Goal: Transaction & Acquisition: Purchase product/service

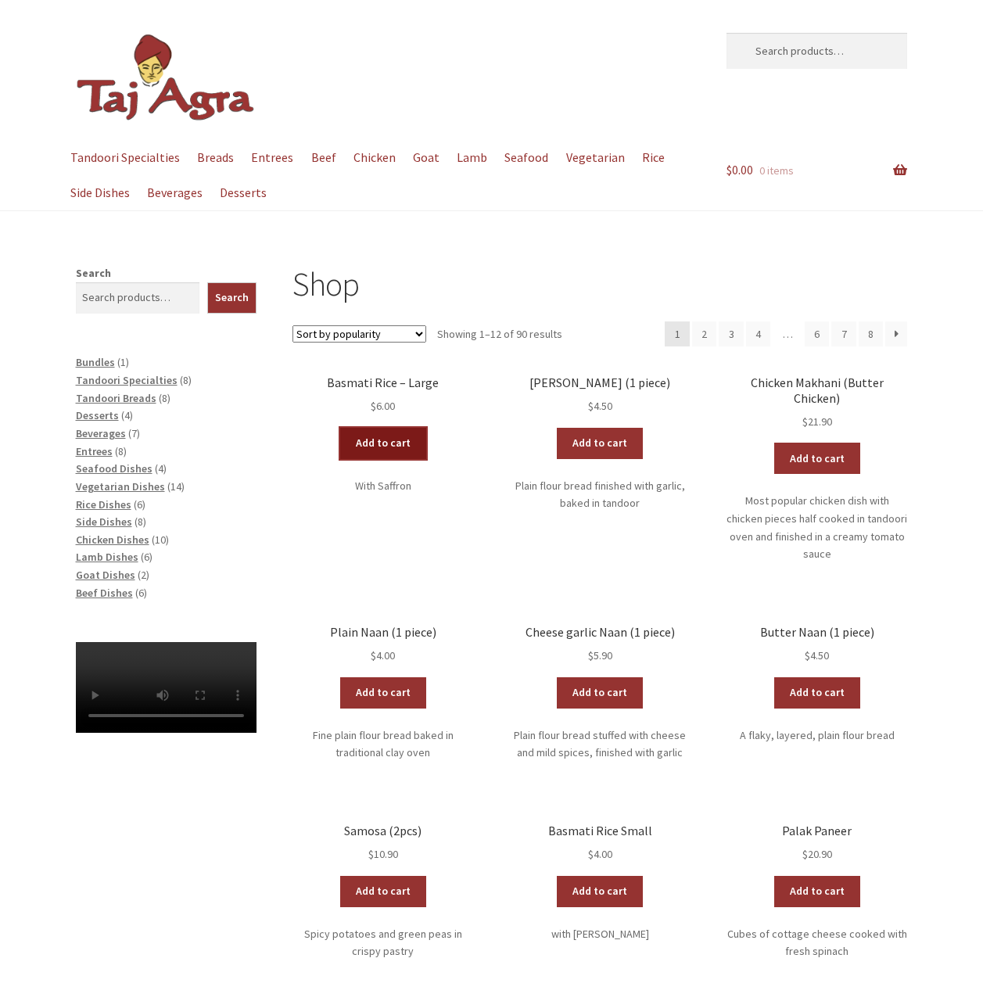
click at [375, 443] on link "Add to cart" at bounding box center [383, 443] width 86 height 31
click at [395, 677] on link "Add to cart" at bounding box center [383, 692] width 86 height 31
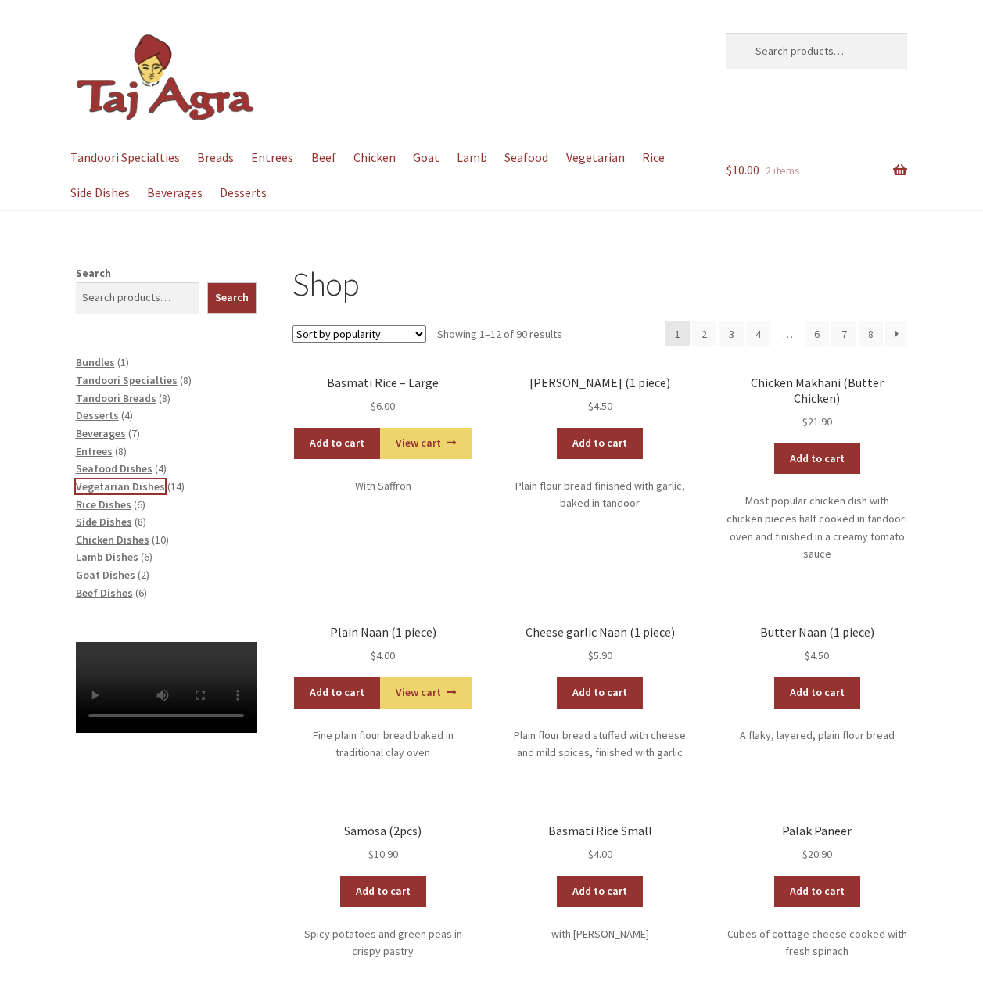
click at [135, 484] on span "Vegetarian Dishes" at bounding box center [120, 486] width 89 height 14
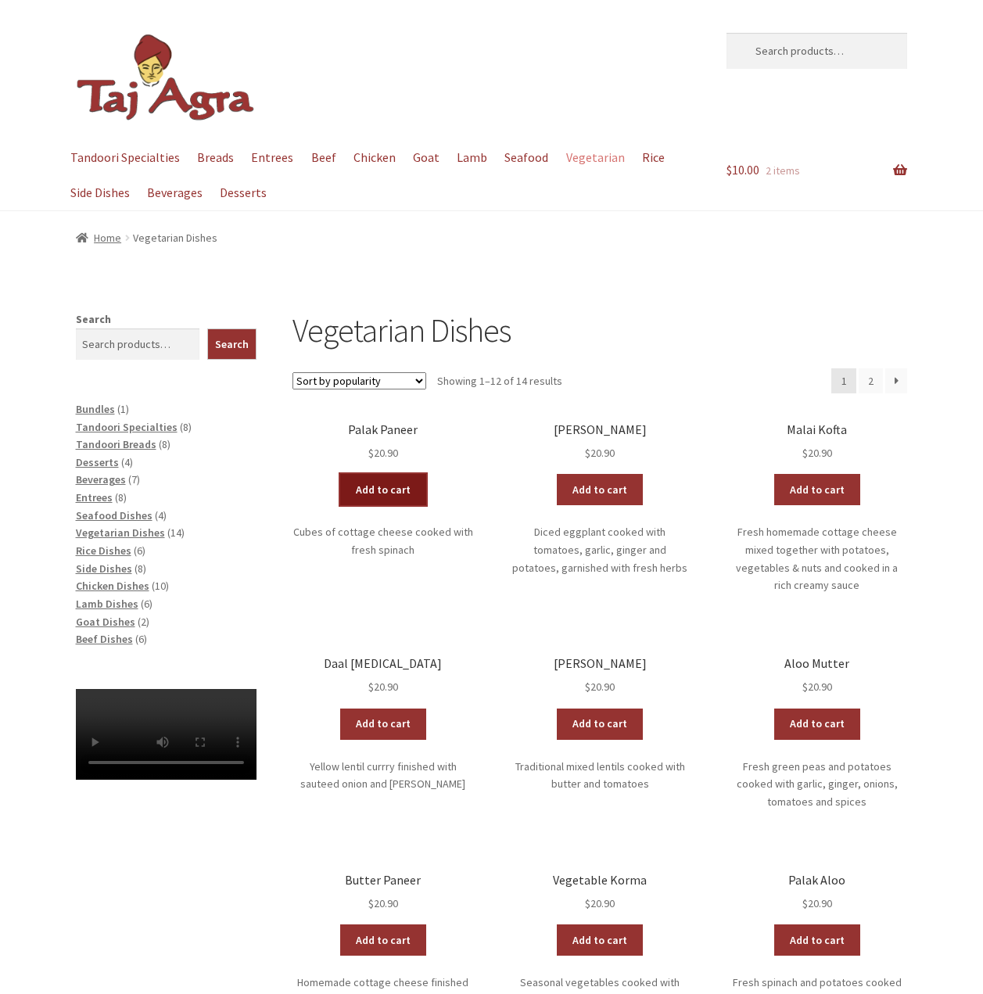
click at [404, 494] on link "Add to cart" at bounding box center [383, 489] width 86 height 31
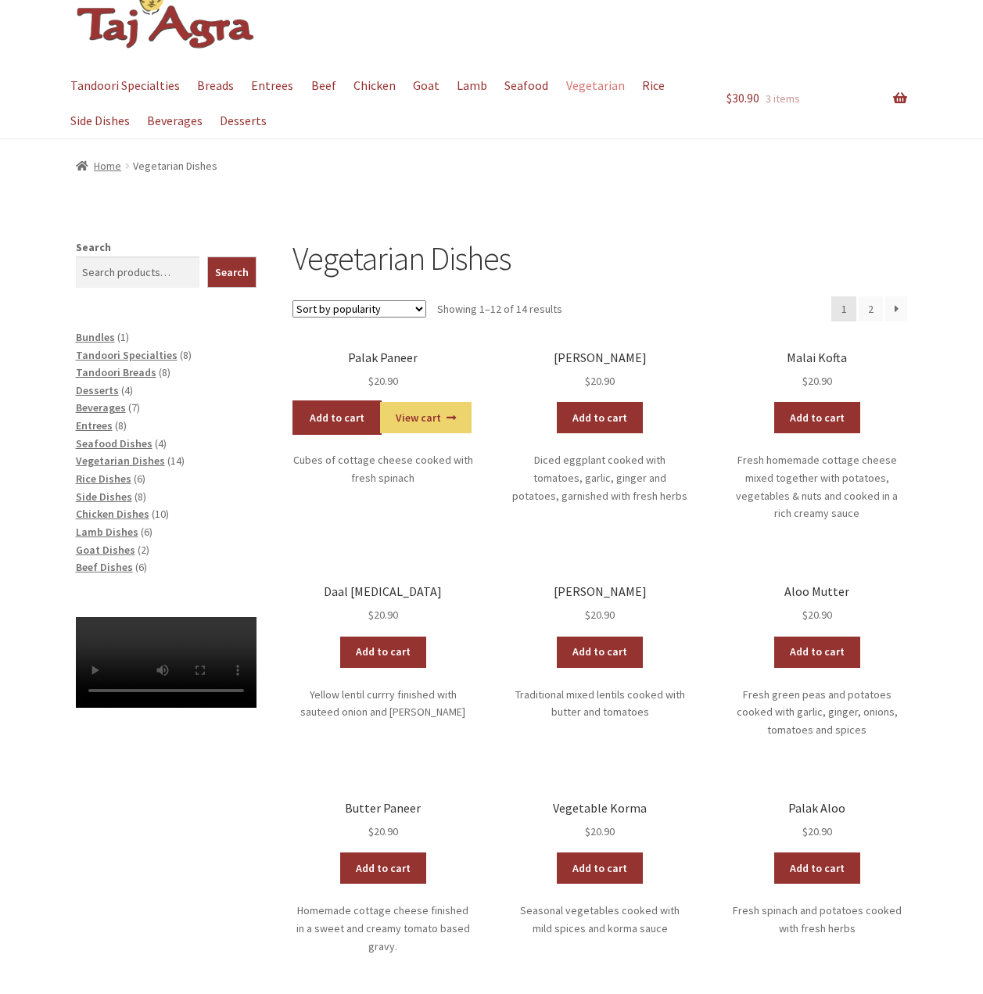
scroll to position [78, 0]
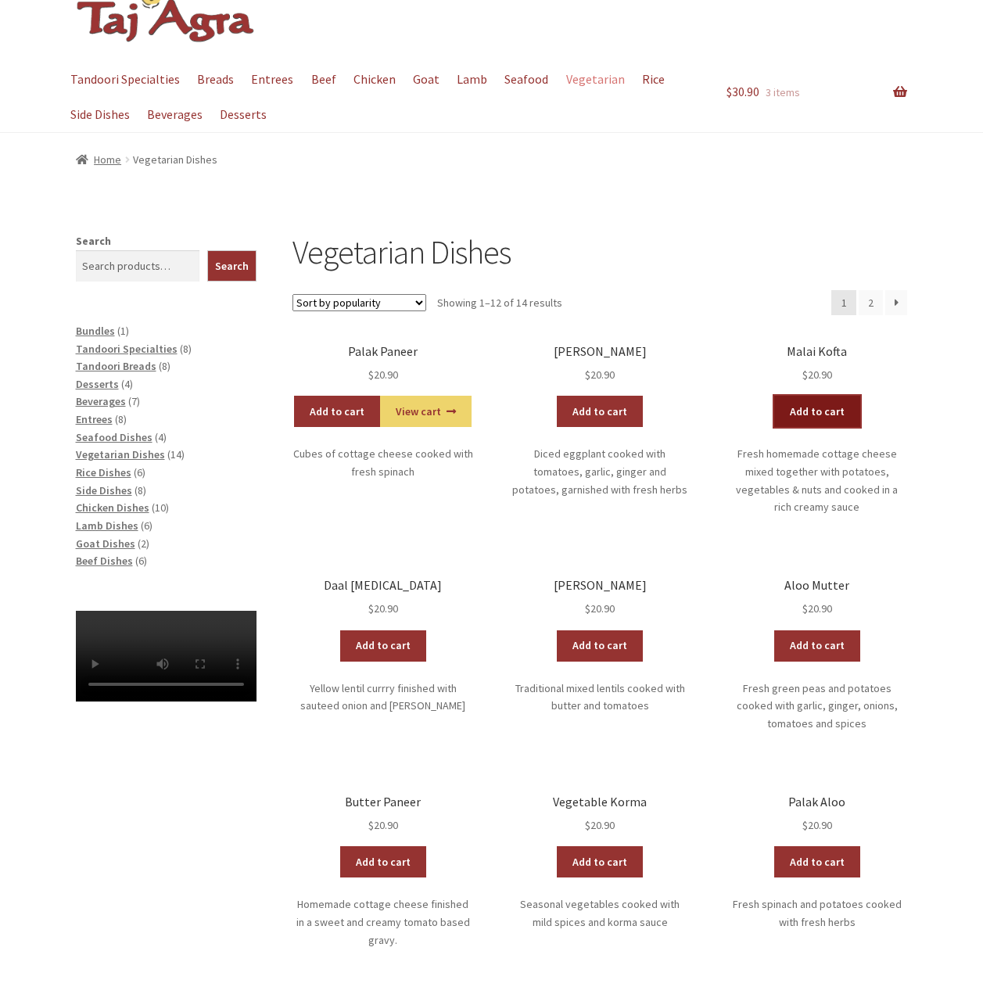
click at [824, 414] on link "Add to cart" at bounding box center [817, 411] width 86 height 31
click at [137, 350] on span "Tandoori Specialties" at bounding box center [127, 349] width 102 height 14
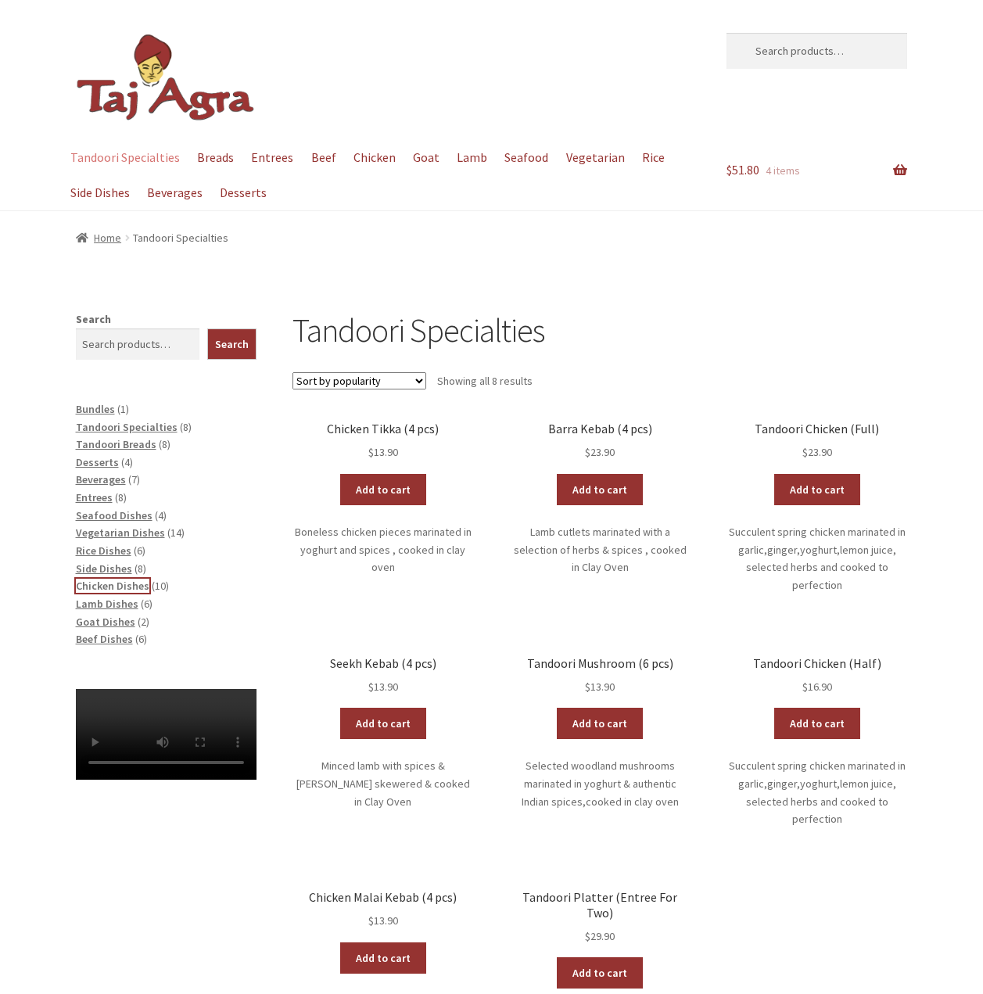
click at [134, 587] on span "Chicken Dishes" at bounding box center [113, 586] width 74 height 14
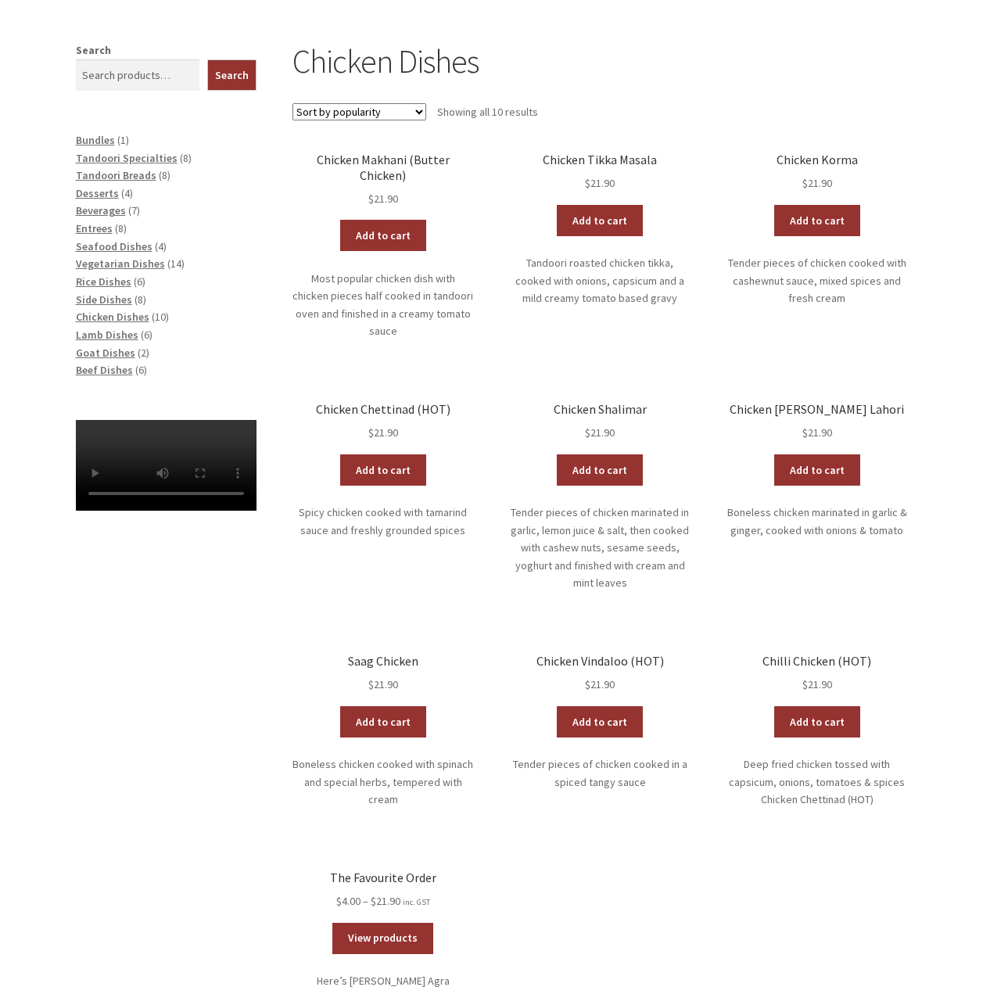
scroll to position [391, 0]
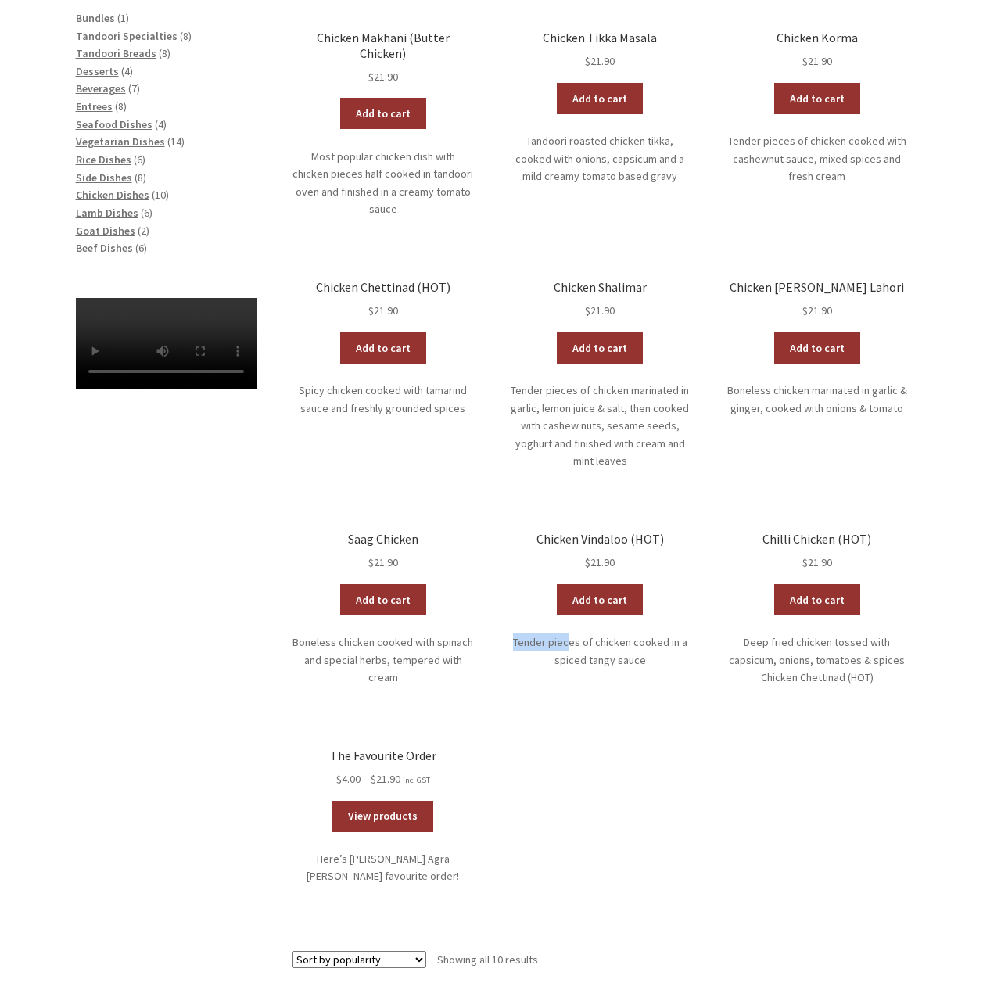
drag, startPoint x: 571, startPoint y: 609, endPoint x: 491, endPoint y: 605, distance: 79.9
click at [500, 602] on ul "Chicken Makhani (Butter Chicken) $ 21.90 Add to cart Most popular chicken dish …" at bounding box center [600, 489] width 615 height 917
click at [478, 605] on ul "Chicken Makhani (Butter Chicken) $ 21.90 Add to cart Most popular chicken dish …" at bounding box center [600, 489] width 615 height 917
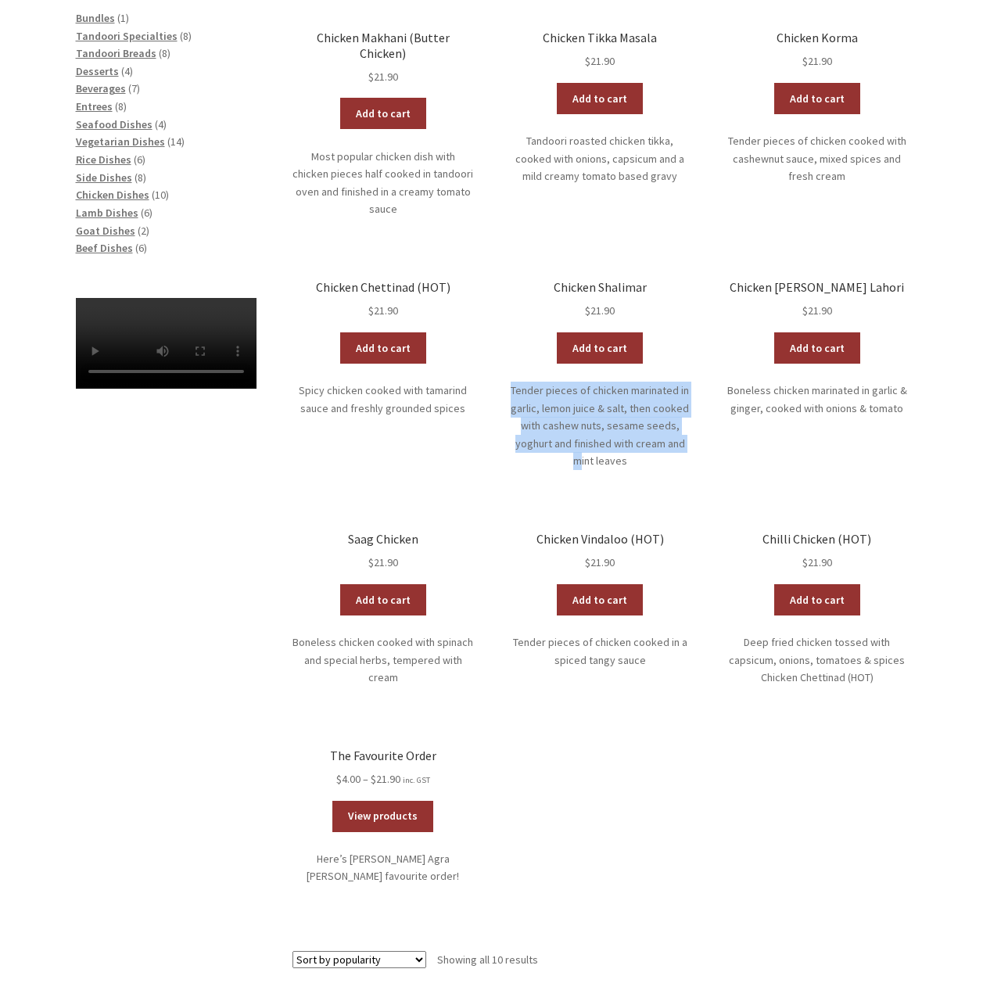
drag, startPoint x: 581, startPoint y: 433, endPoint x: 509, endPoint y: 357, distance: 105.1
click at [510, 382] on p "Tender pieces of chicken marinated in garlic, lemon juice & salt, then cooked w…" at bounding box center [600, 426] width 181 height 88
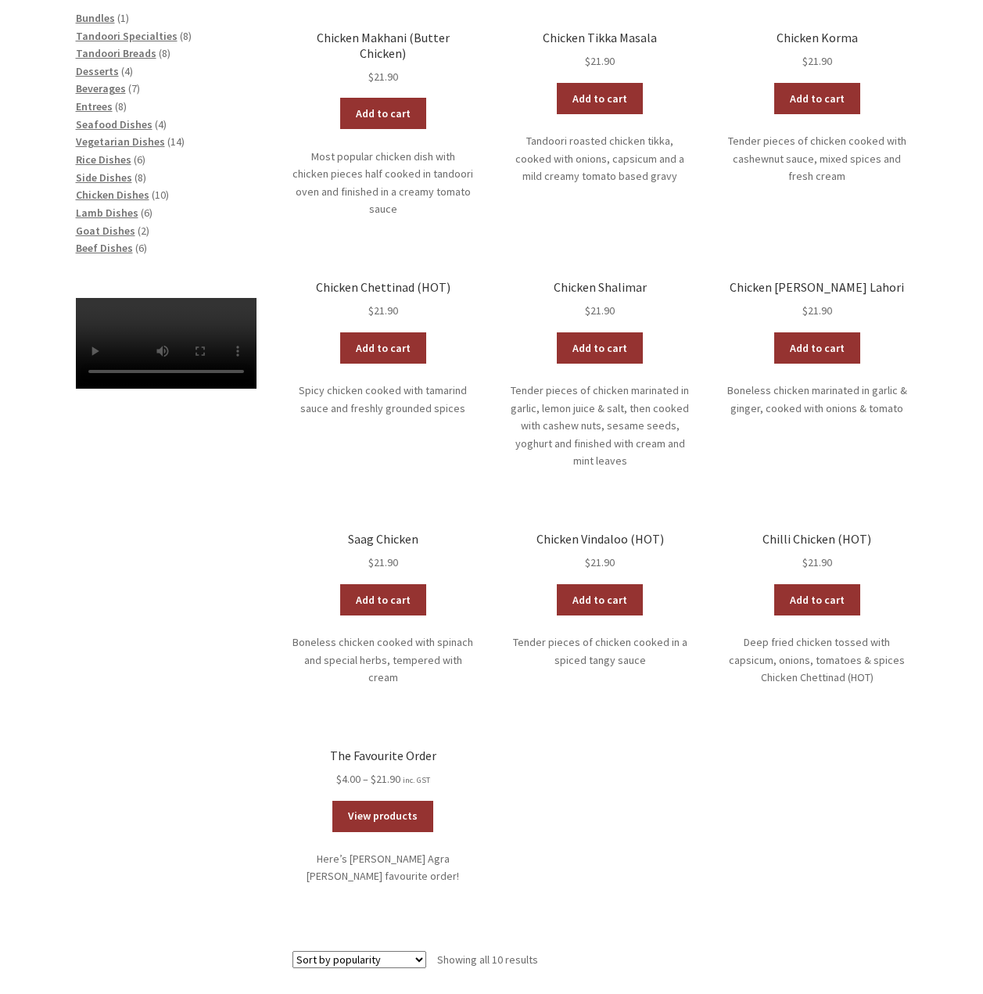
click at [488, 350] on ul "Chicken Makhani (Butter Chicken) $ 21.90 Add to cart Most popular chicken dish …" at bounding box center [600, 489] width 615 height 917
click at [115, 141] on span "Vegetarian Dishes" at bounding box center [120, 142] width 89 height 14
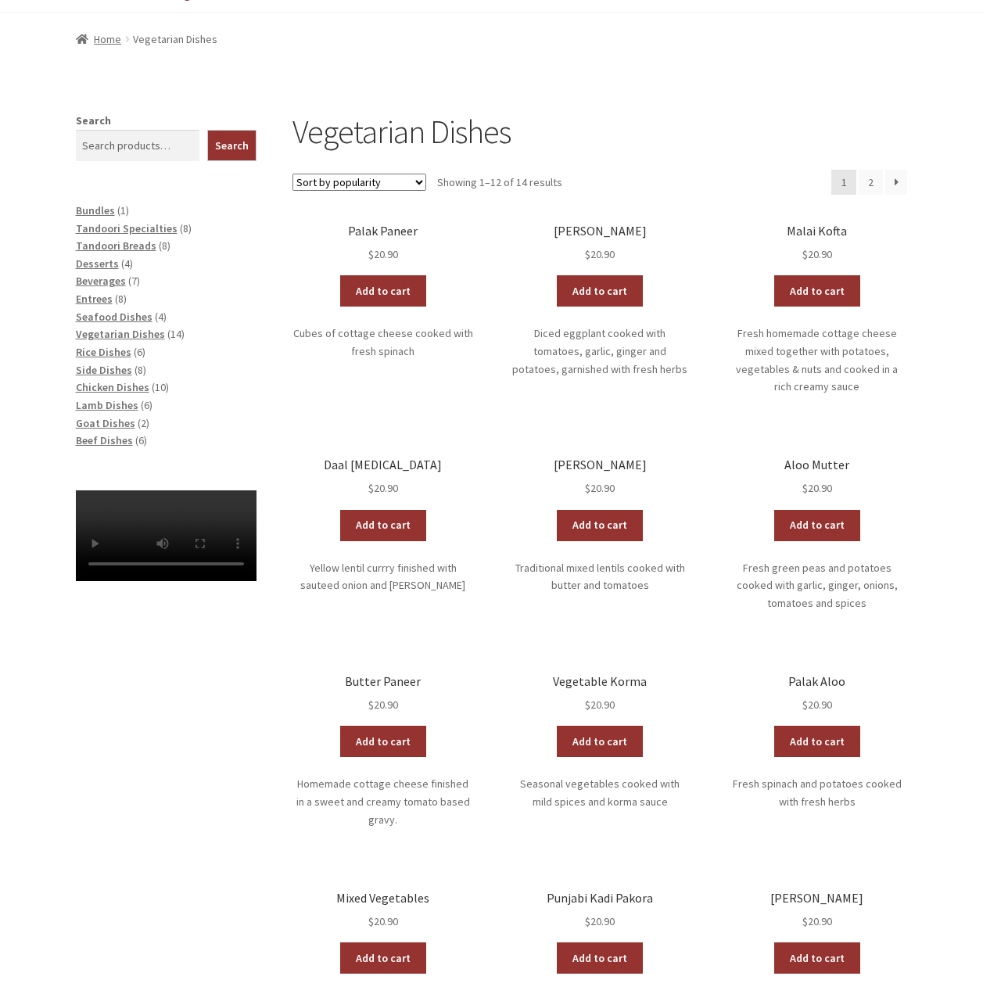
scroll to position [235, 0]
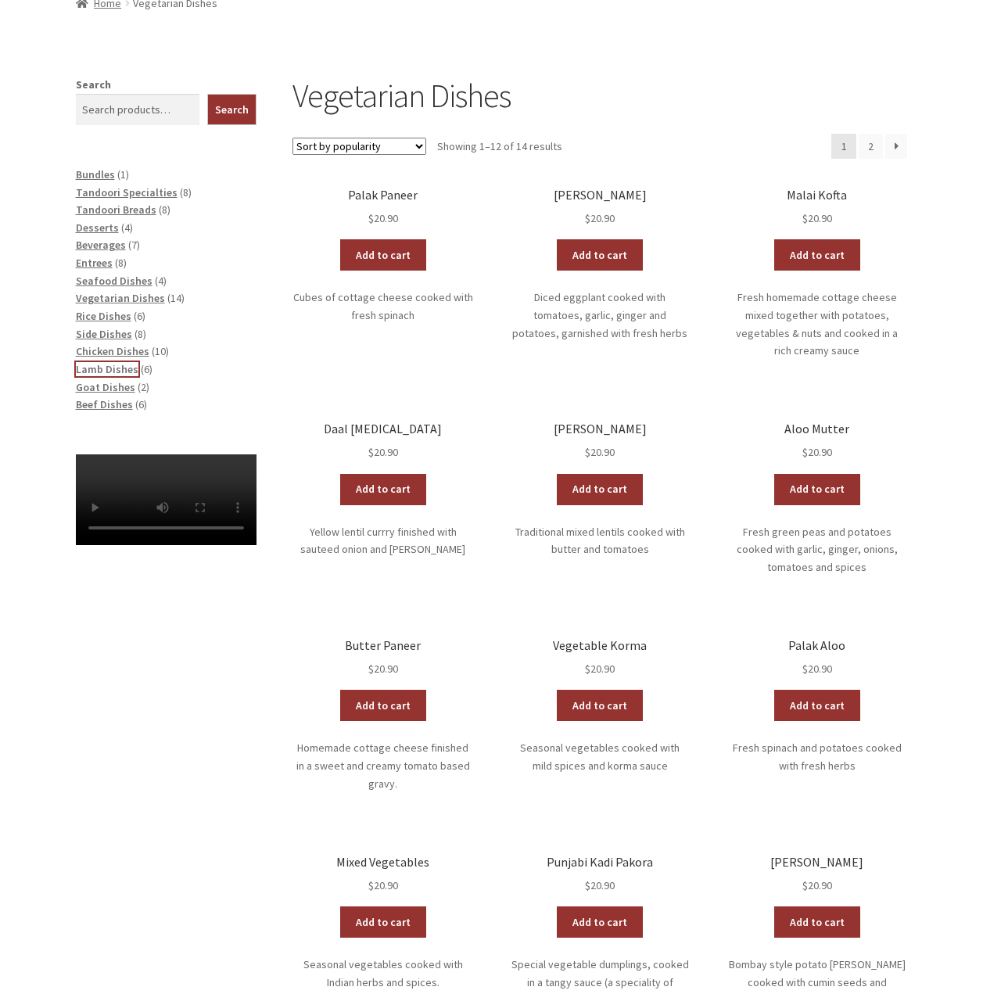
click at [125, 368] on span "Lamb Dishes" at bounding box center [107, 369] width 63 height 14
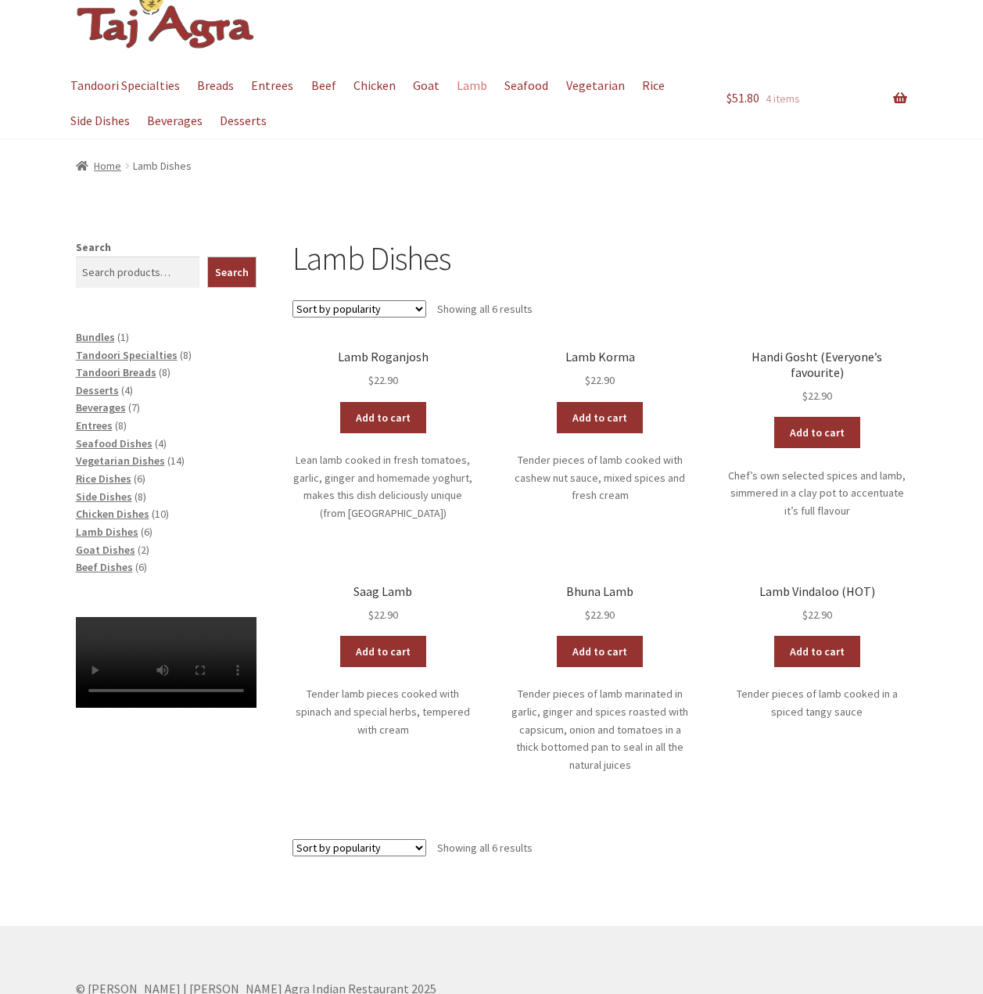
scroll to position [78, 0]
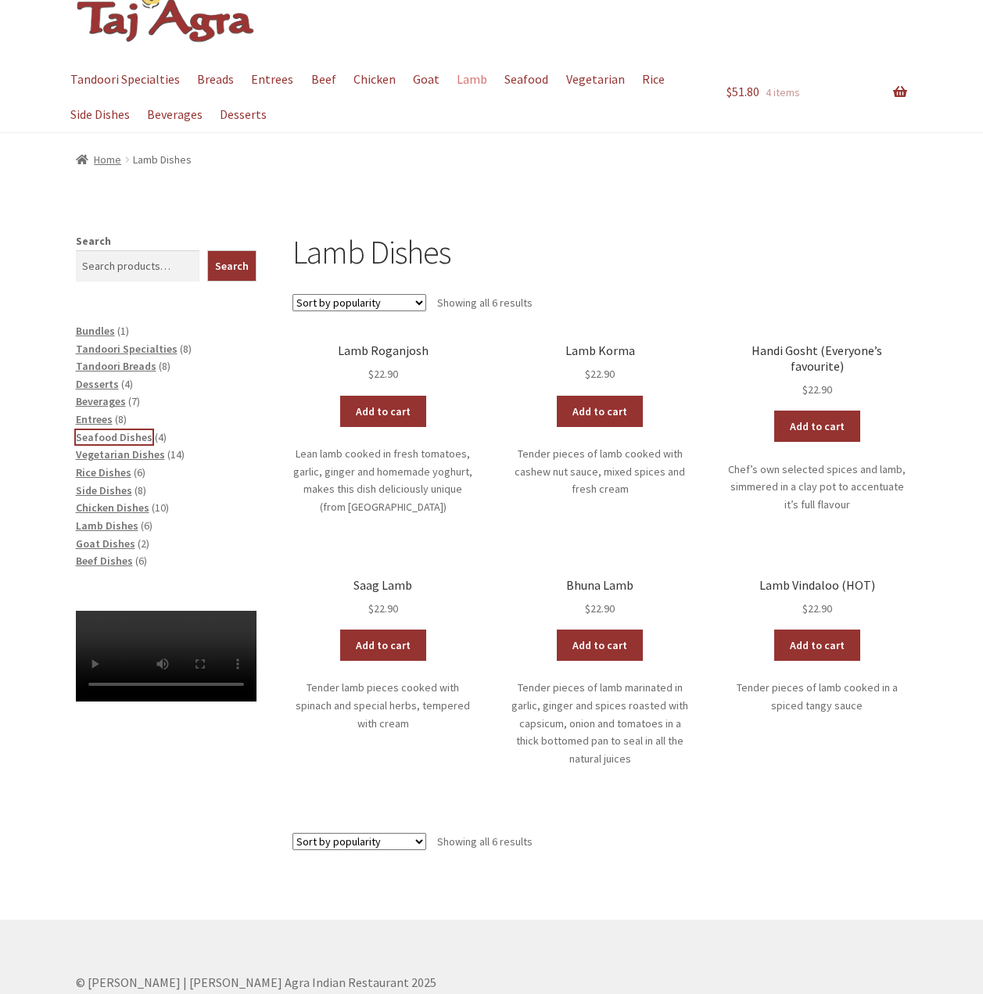
click at [117, 436] on span "Seafood Dishes" at bounding box center [114, 437] width 77 height 14
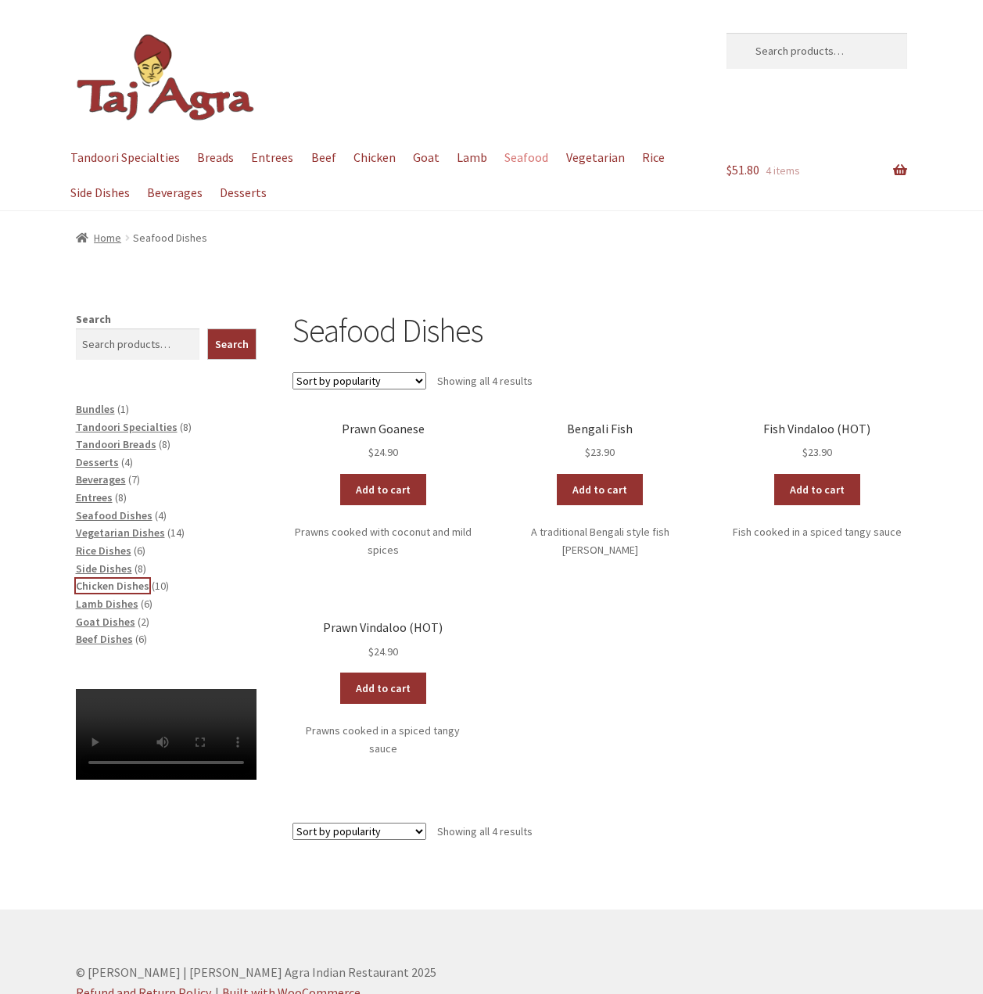
click at [133, 580] on span "Chicken Dishes" at bounding box center [113, 586] width 74 height 14
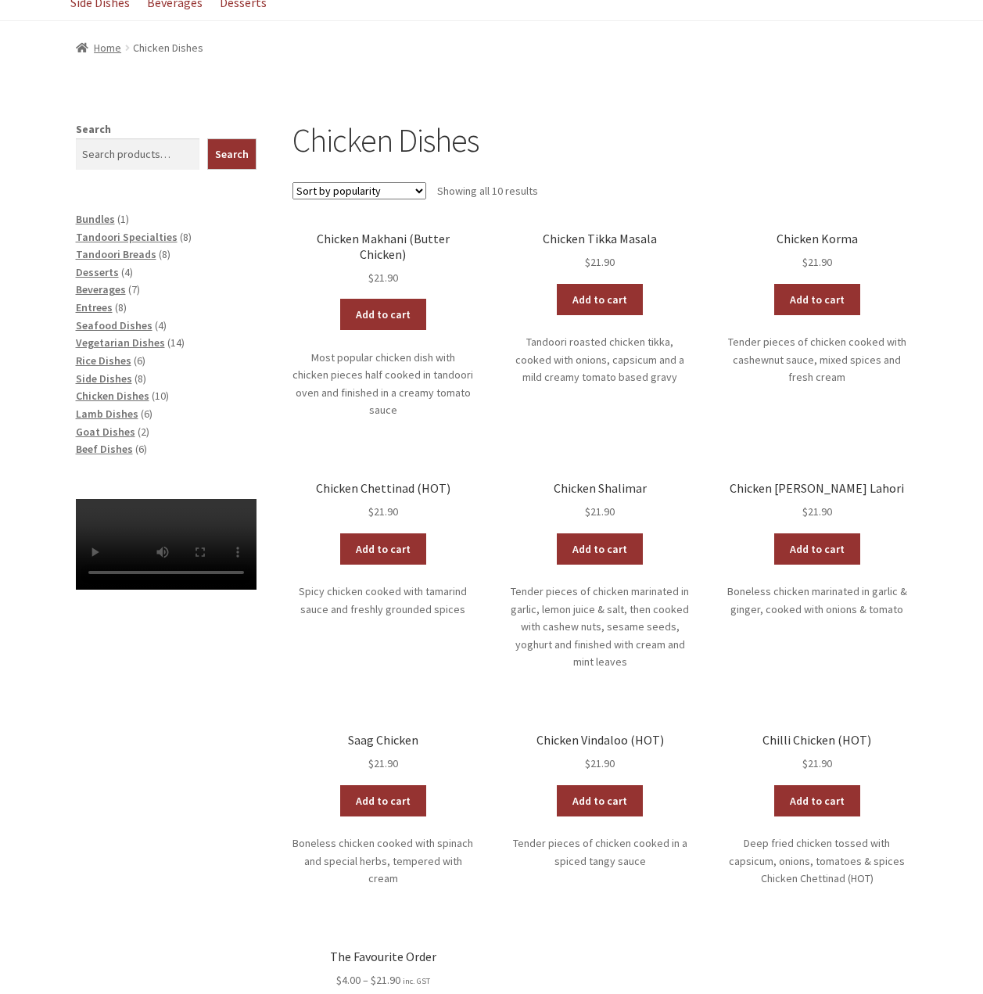
scroll to position [183, 0]
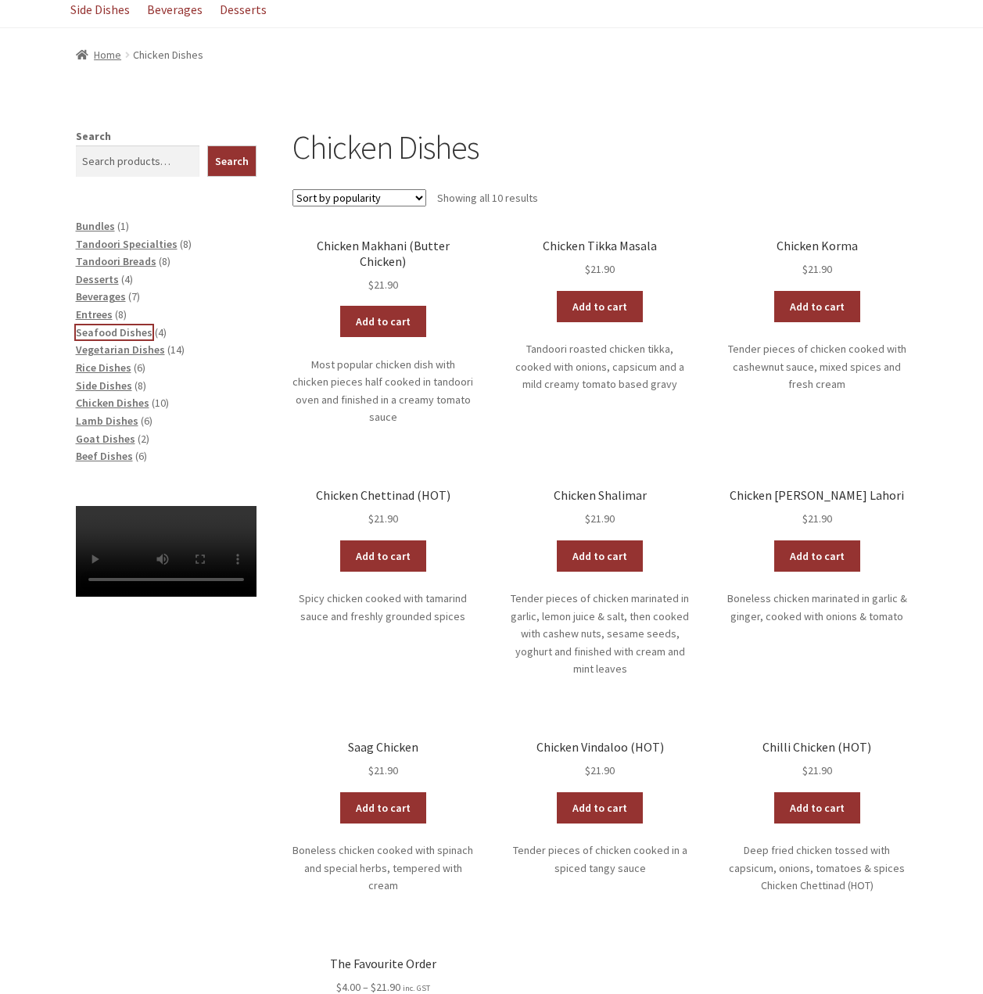
click at [134, 337] on span "Seafood Dishes" at bounding box center [114, 332] width 77 height 14
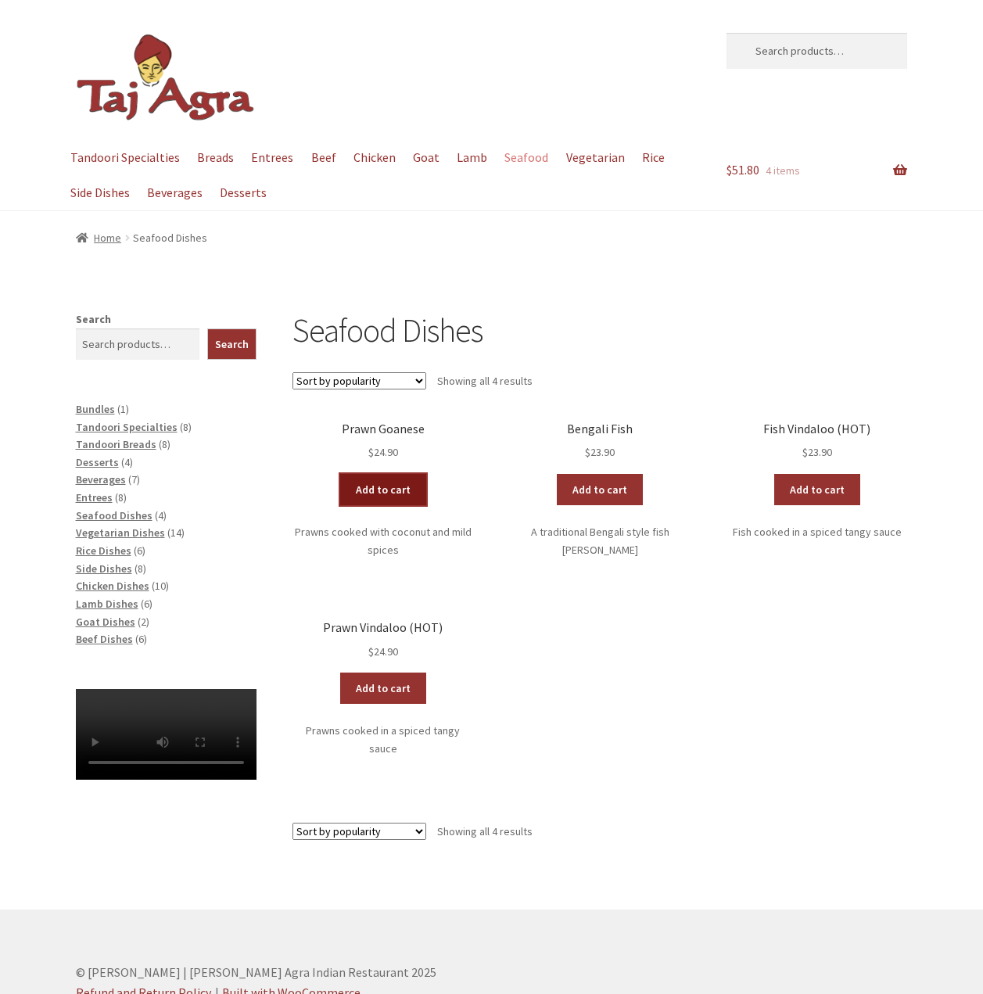
click at [400, 487] on link "Add to cart" at bounding box center [383, 489] width 86 height 31
click at [130, 619] on span "Goat Dishes" at bounding box center [105, 622] width 59 height 14
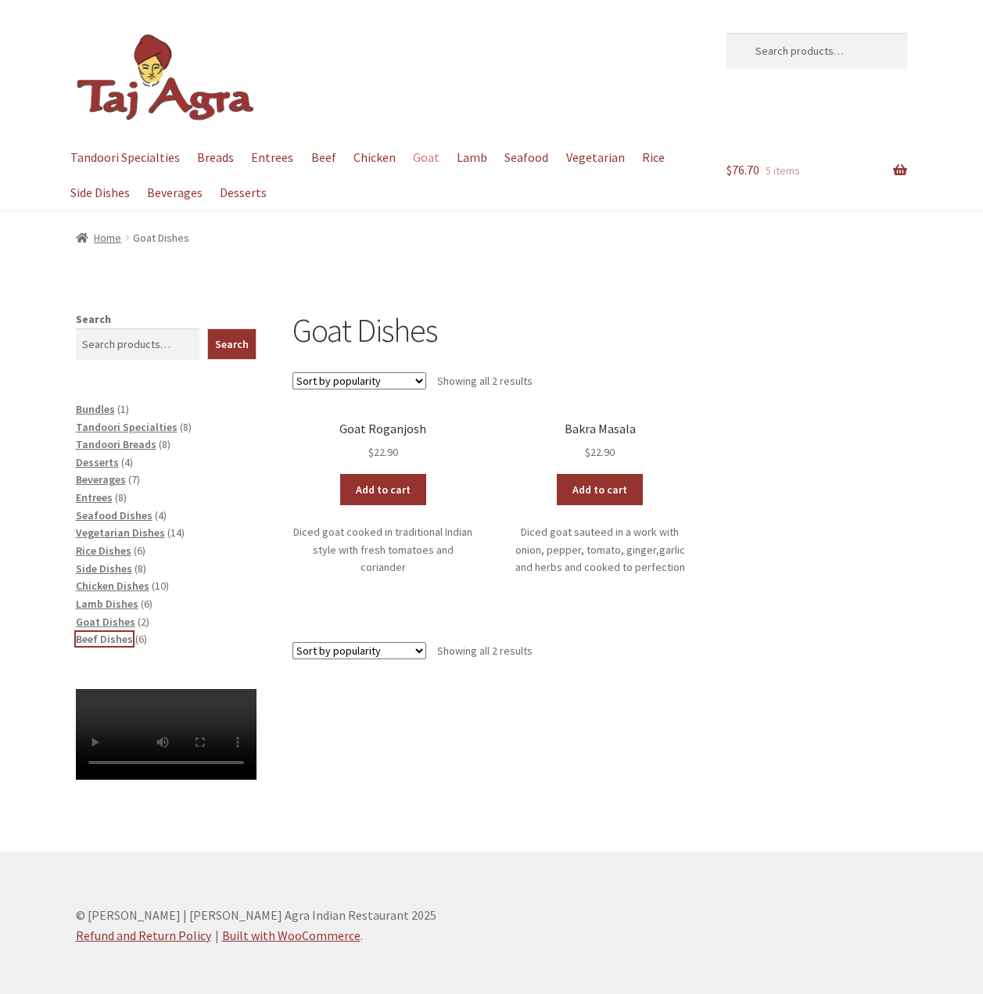
click at [122, 643] on span "Beef Dishes" at bounding box center [104, 639] width 57 height 14
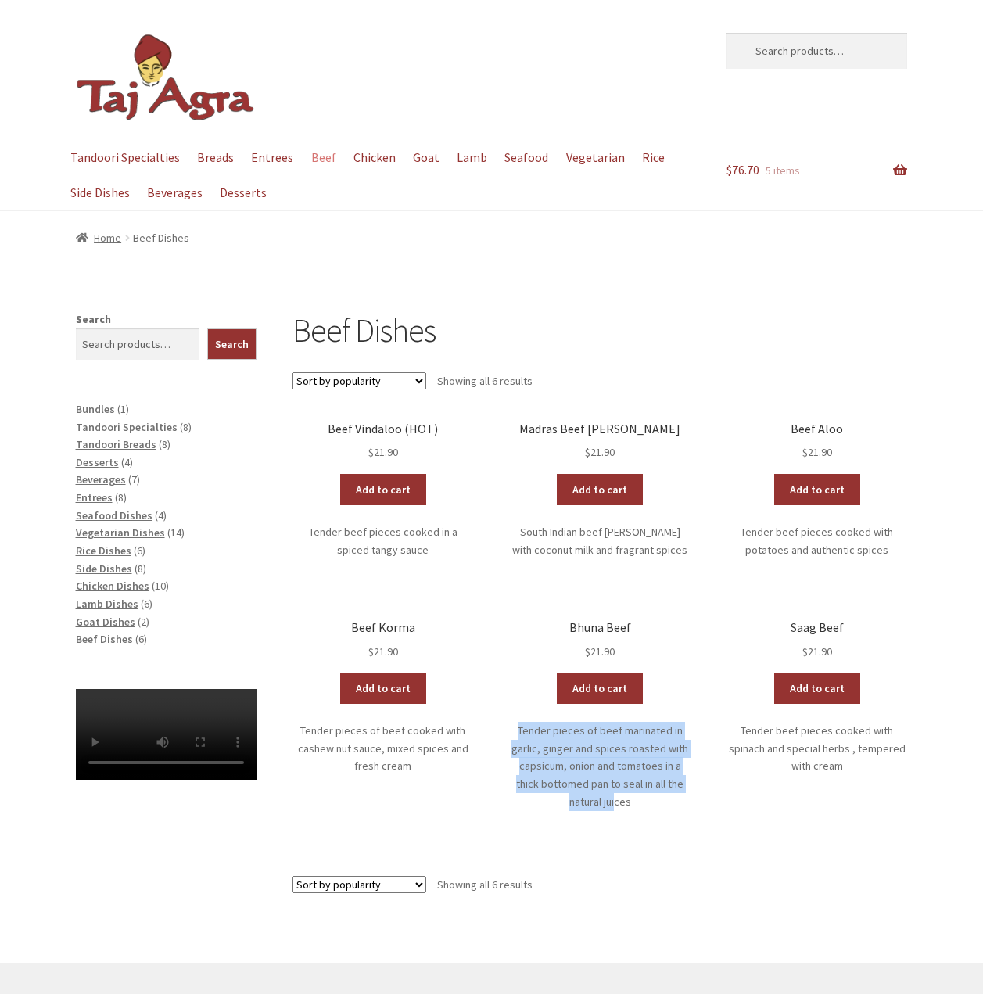
drag, startPoint x: 616, startPoint y: 807, endPoint x: 504, endPoint y: 728, distance: 136.9
click at [504, 729] on ul "Beef Vindaloo (HOT) $ 21.90 Add to cart Tender beef pieces cooked in a spiced t…" at bounding box center [600, 647] width 615 height 451
click at [494, 720] on ul "Beef Vindaloo (HOT) $ 21.90 Add to cart Tender beef pieces cooked in a spiced t…" at bounding box center [600, 647] width 615 height 451
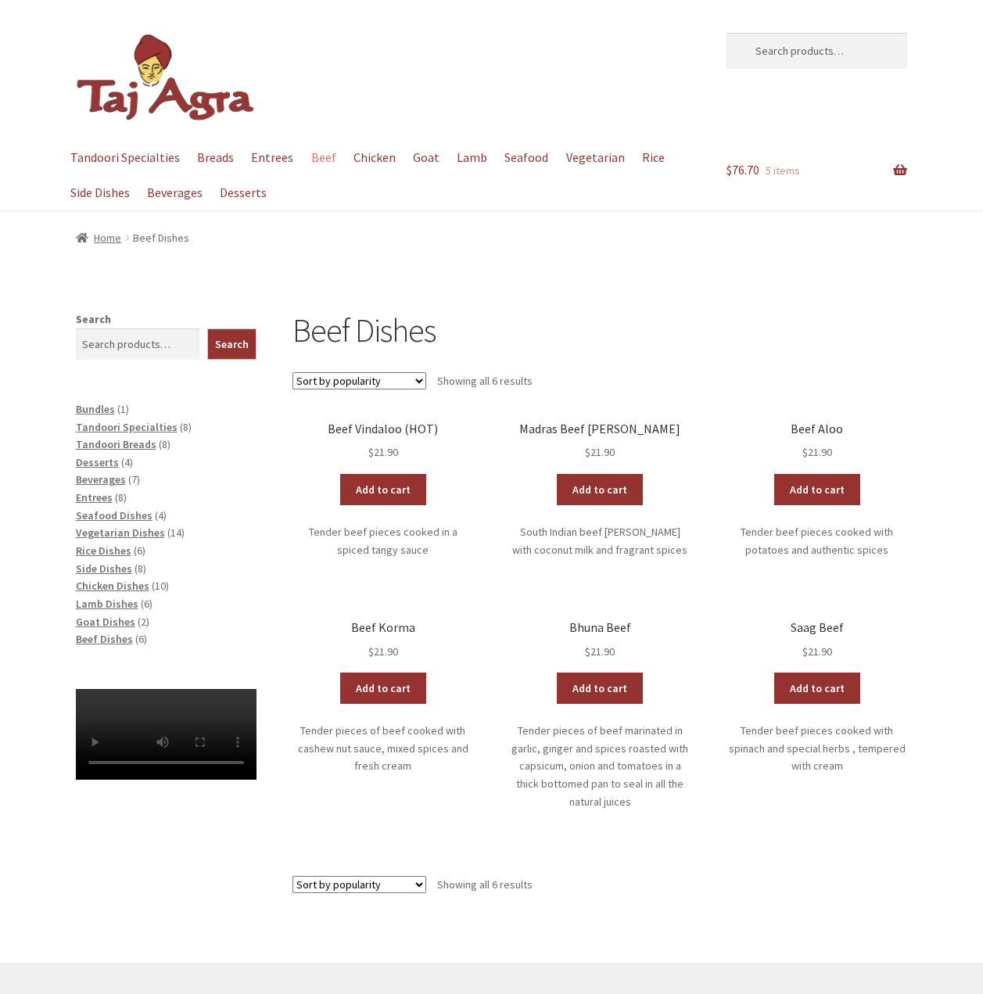
click at [500, 698] on ul "Beef Vindaloo (HOT) $ 21.90 Add to cart Tender beef pieces cooked in a spiced t…" at bounding box center [600, 647] width 615 height 451
click at [583, 696] on link "Add to cart" at bounding box center [600, 688] width 86 height 31
click at [135, 583] on span "Chicken Dishes" at bounding box center [113, 586] width 74 height 14
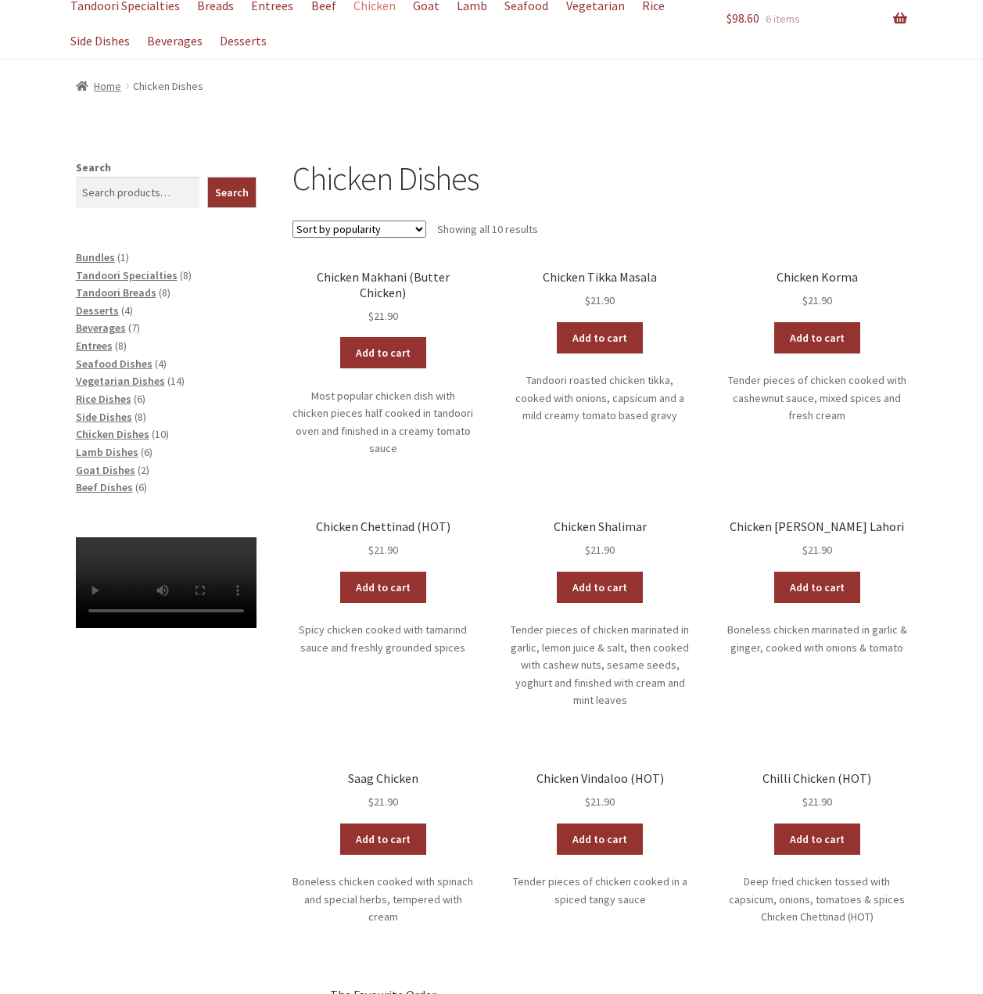
scroll to position [156, 0]
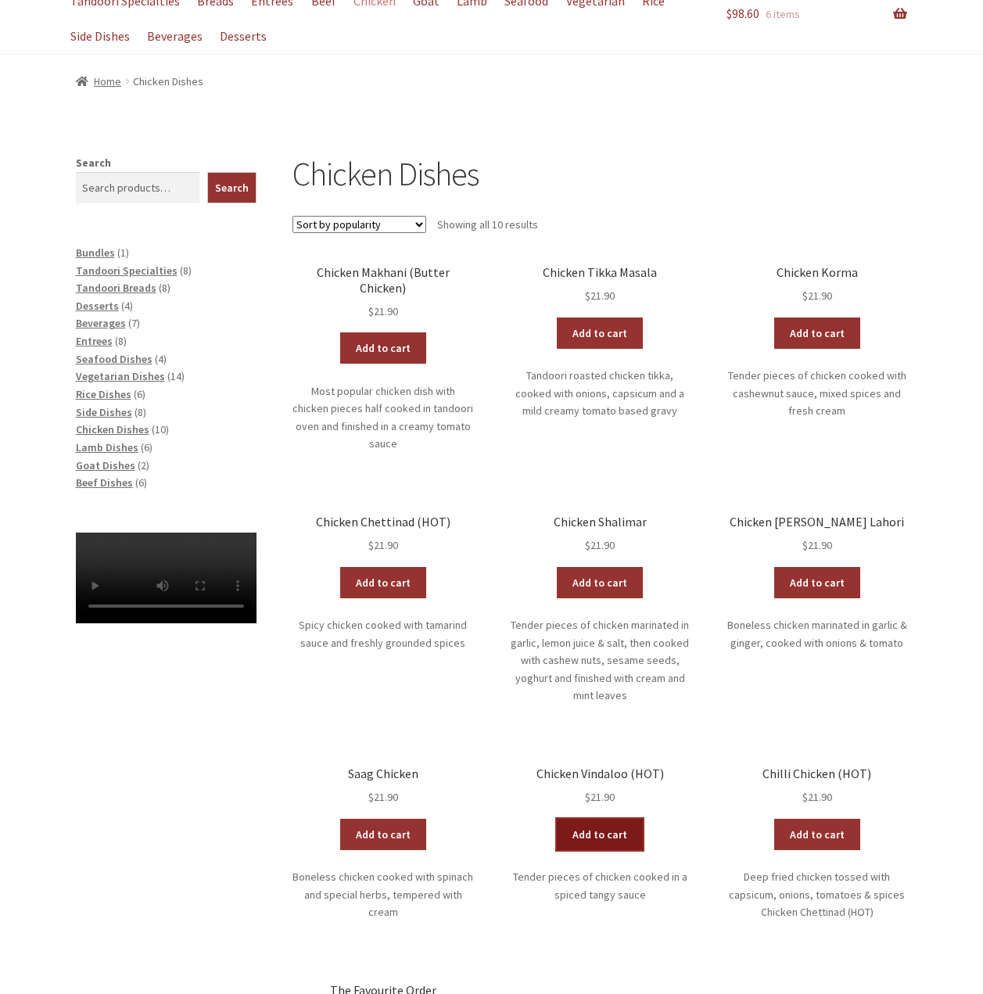
click at [623, 819] on link "Add to cart" at bounding box center [600, 834] width 86 height 31
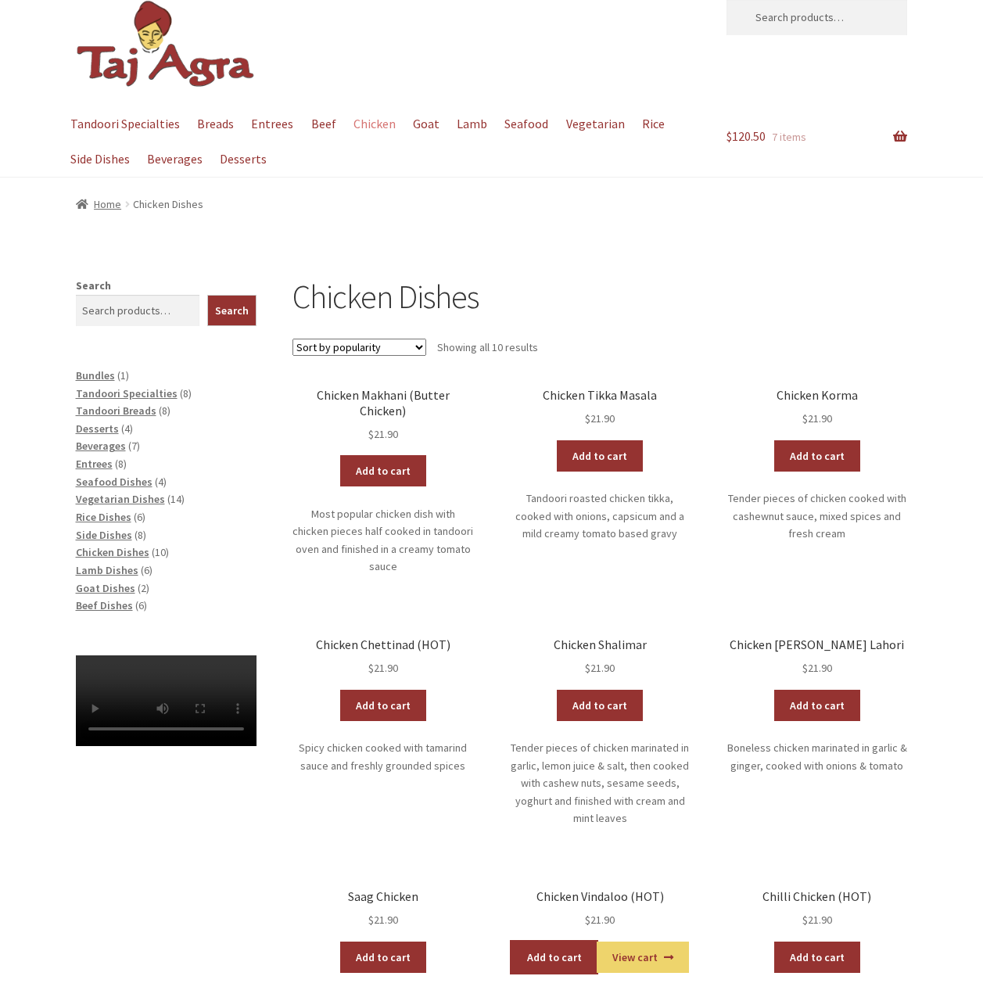
scroll to position [0, 0]
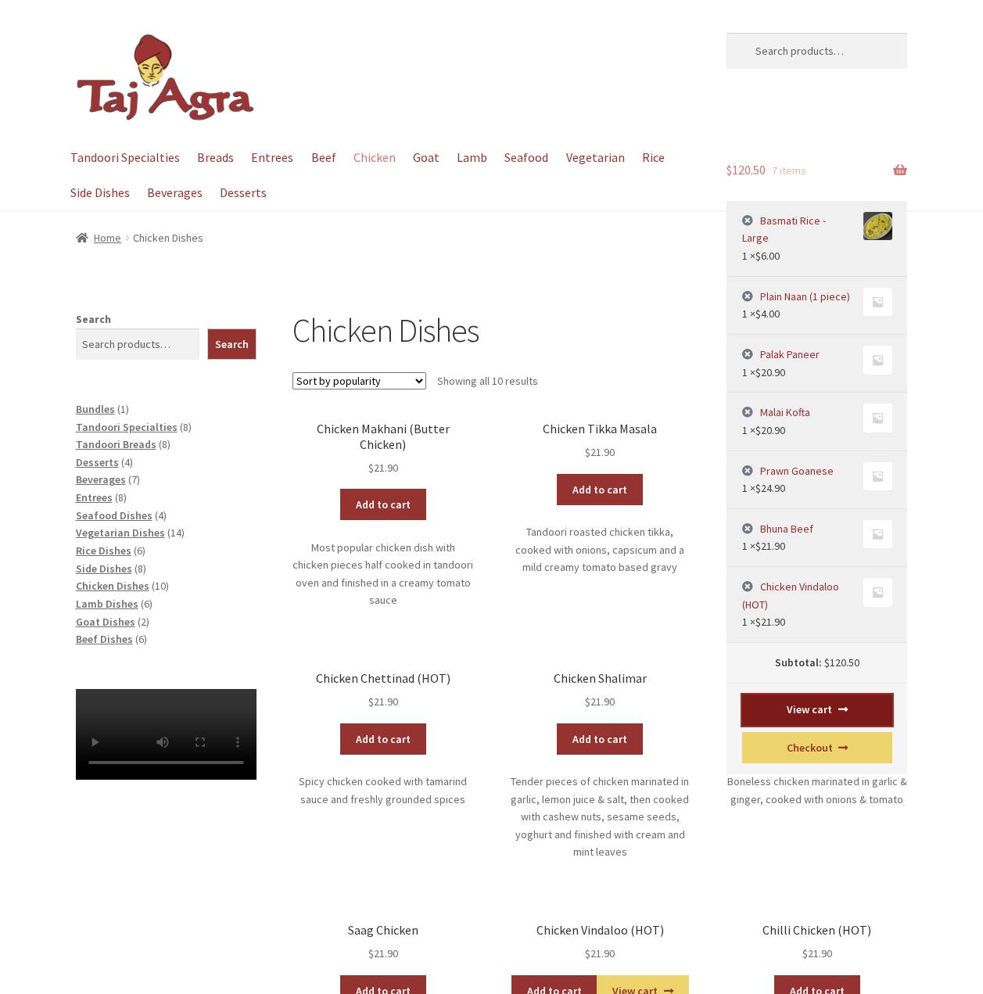
click at [827, 695] on link "View cart" at bounding box center [817, 710] width 150 height 31
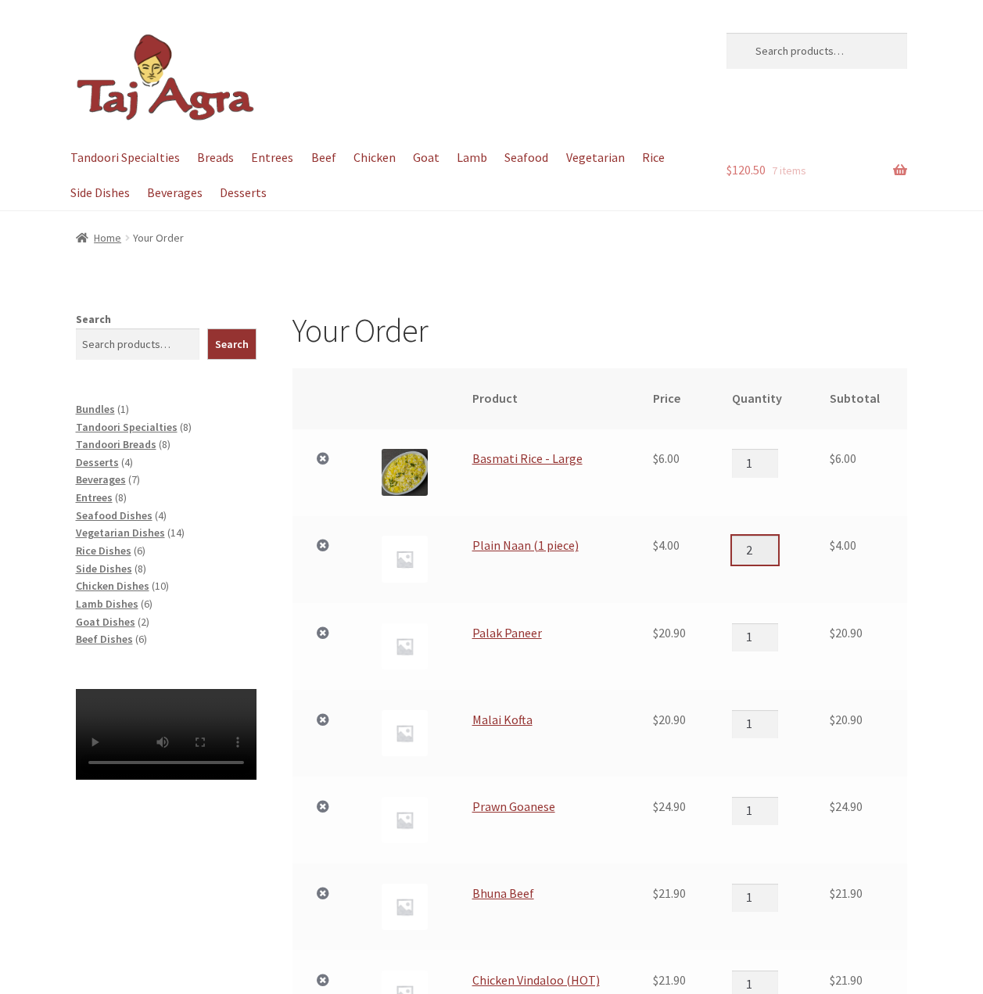
click at [770, 544] on input "2" at bounding box center [754, 550] width 45 height 28
click at [770, 544] on input "3" at bounding box center [754, 550] width 45 height 28
click at [770, 544] on input "4" at bounding box center [754, 550] width 45 height 28
click at [770, 544] on input "5" at bounding box center [754, 550] width 45 height 28
click at [770, 544] on input "6" at bounding box center [754, 550] width 45 height 28
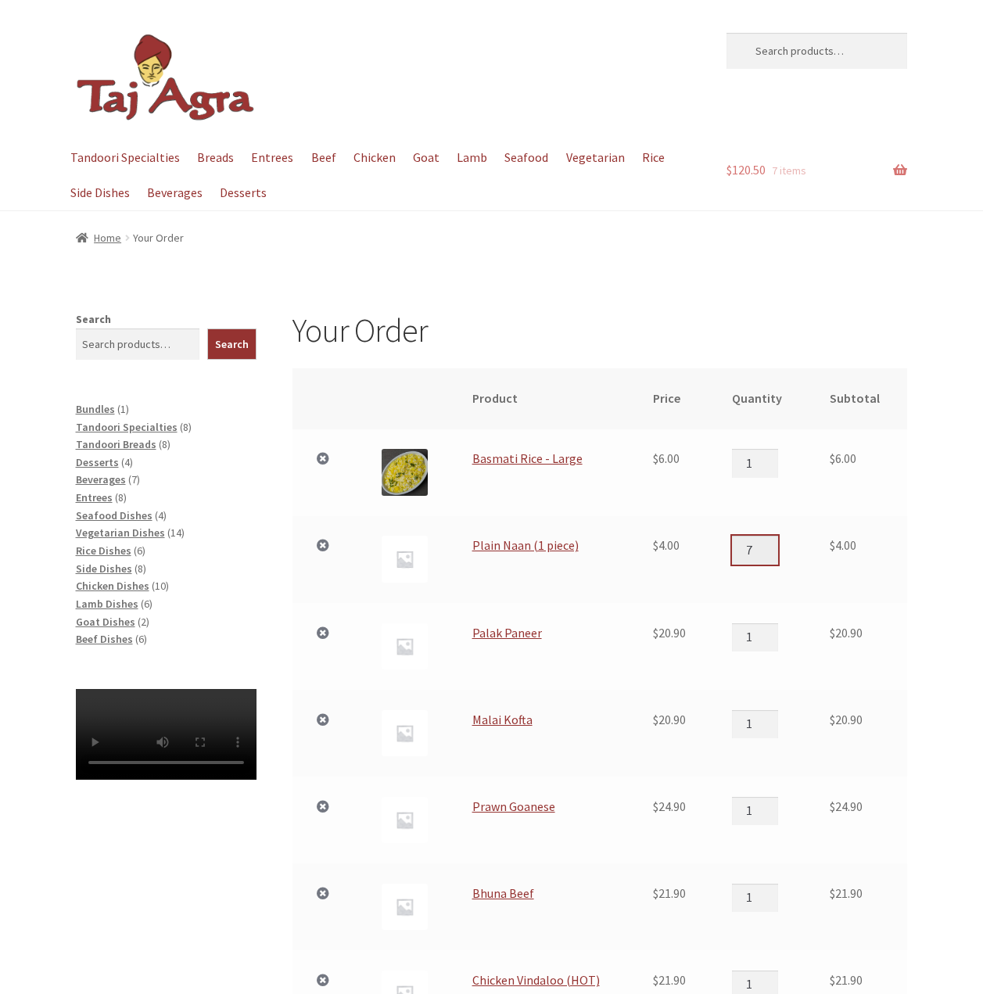
click at [770, 544] on input "7" at bounding box center [754, 550] width 45 height 28
type input "8"
click at [770, 544] on input "8" at bounding box center [754, 550] width 45 height 28
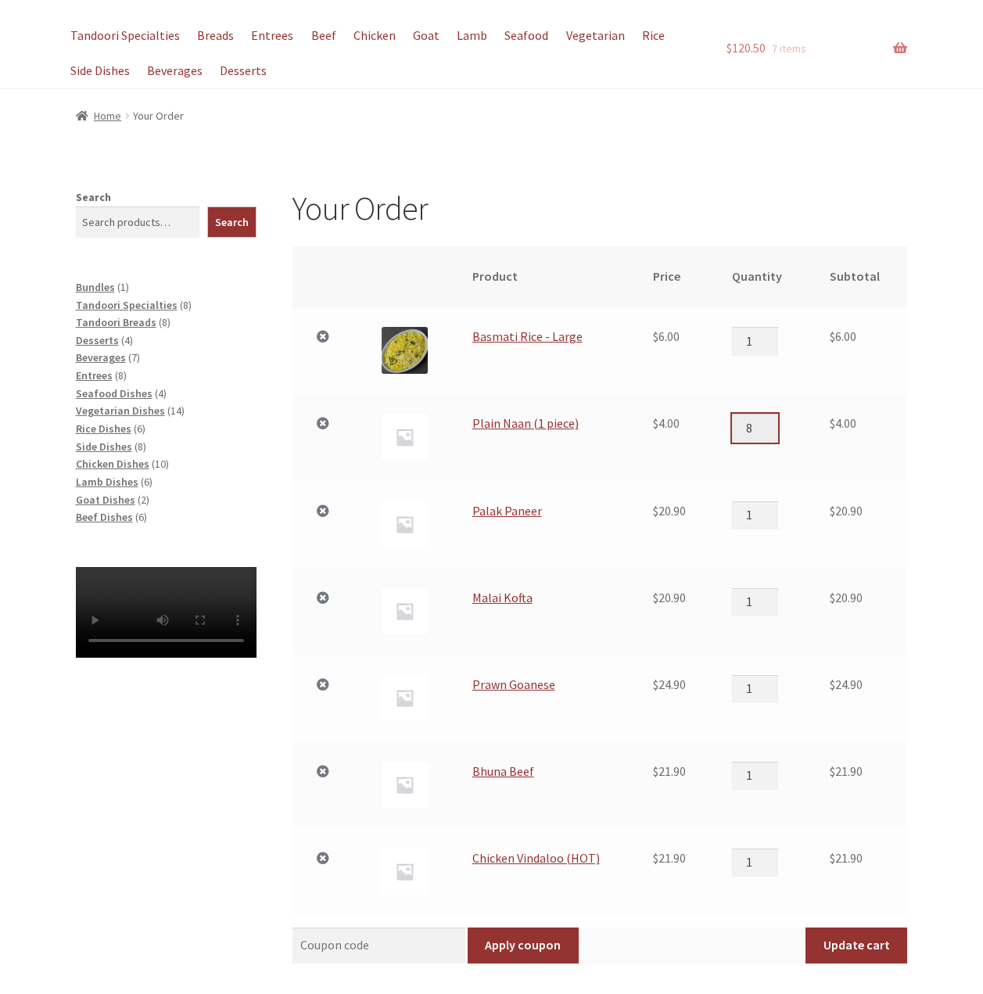
scroll to position [156, 0]
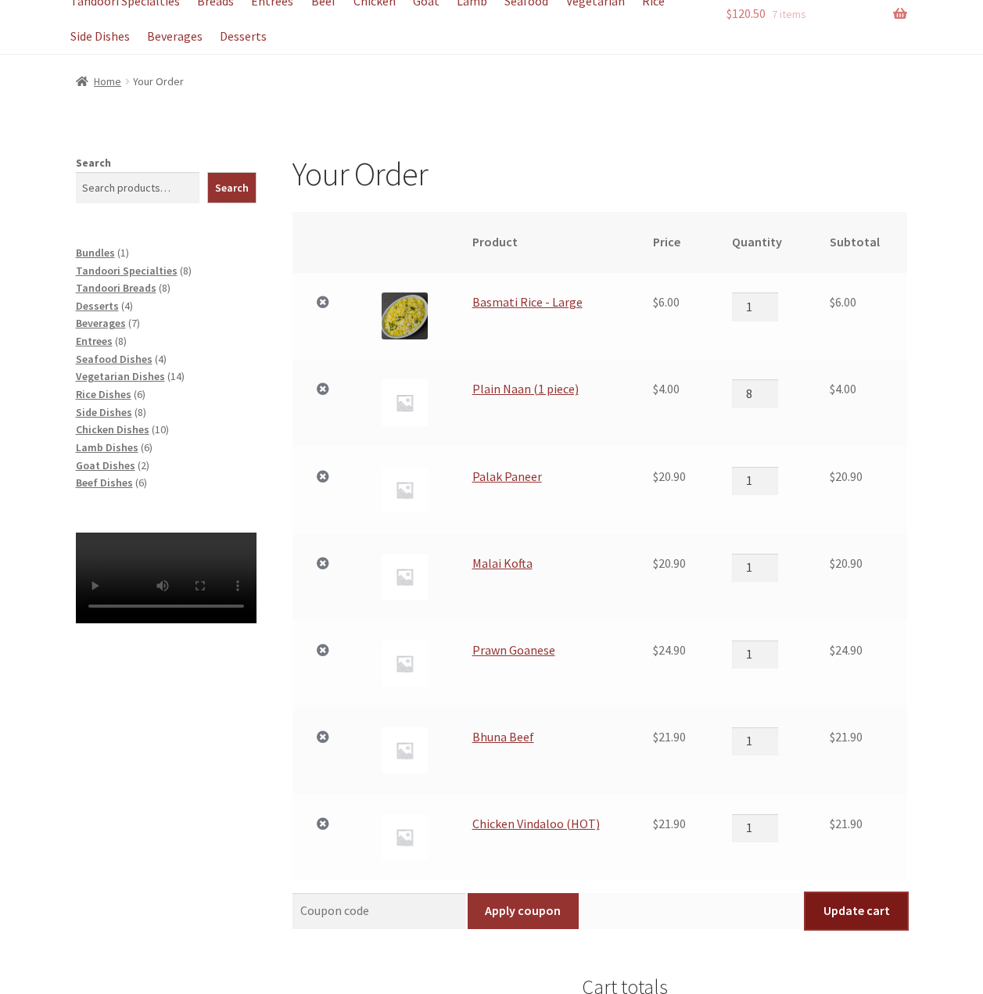
click at [837, 912] on button "Update cart" at bounding box center [857, 911] width 102 height 36
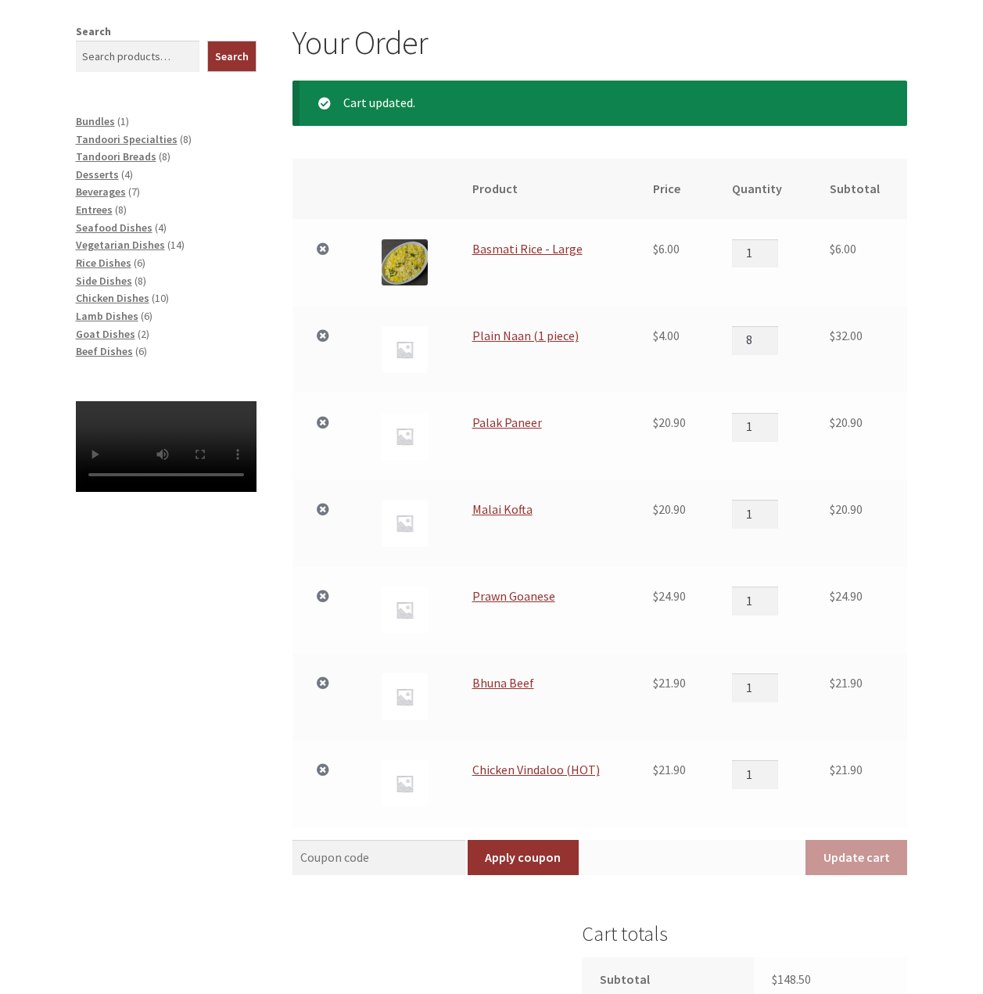
scroll to position [290, 0]
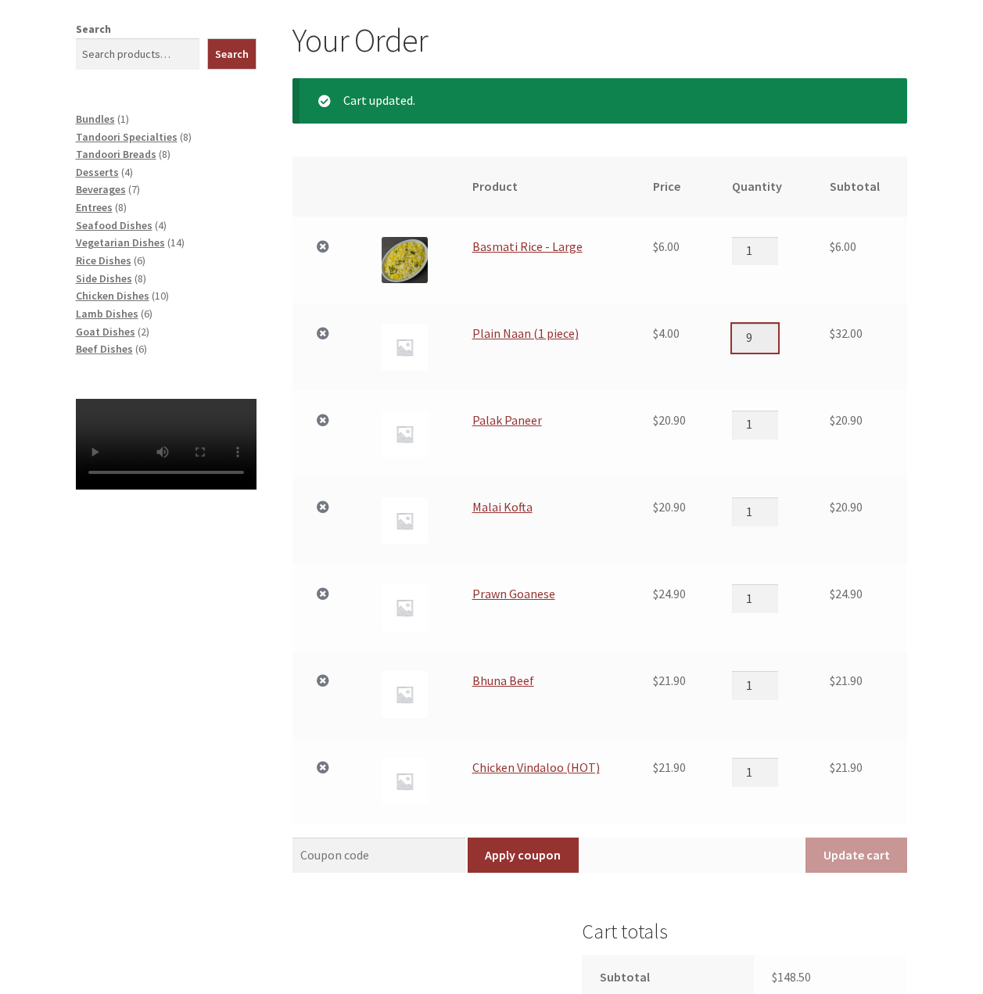
type input "9"
click at [776, 332] on input "9" at bounding box center [754, 338] width 45 height 28
click at [881, 856] on button "Update cart" at bounding box center [857, 856] width 102 height 36
type input "2"
click at [773, 246] on input "2" at bounding box center [754, 251] width 45 height 28
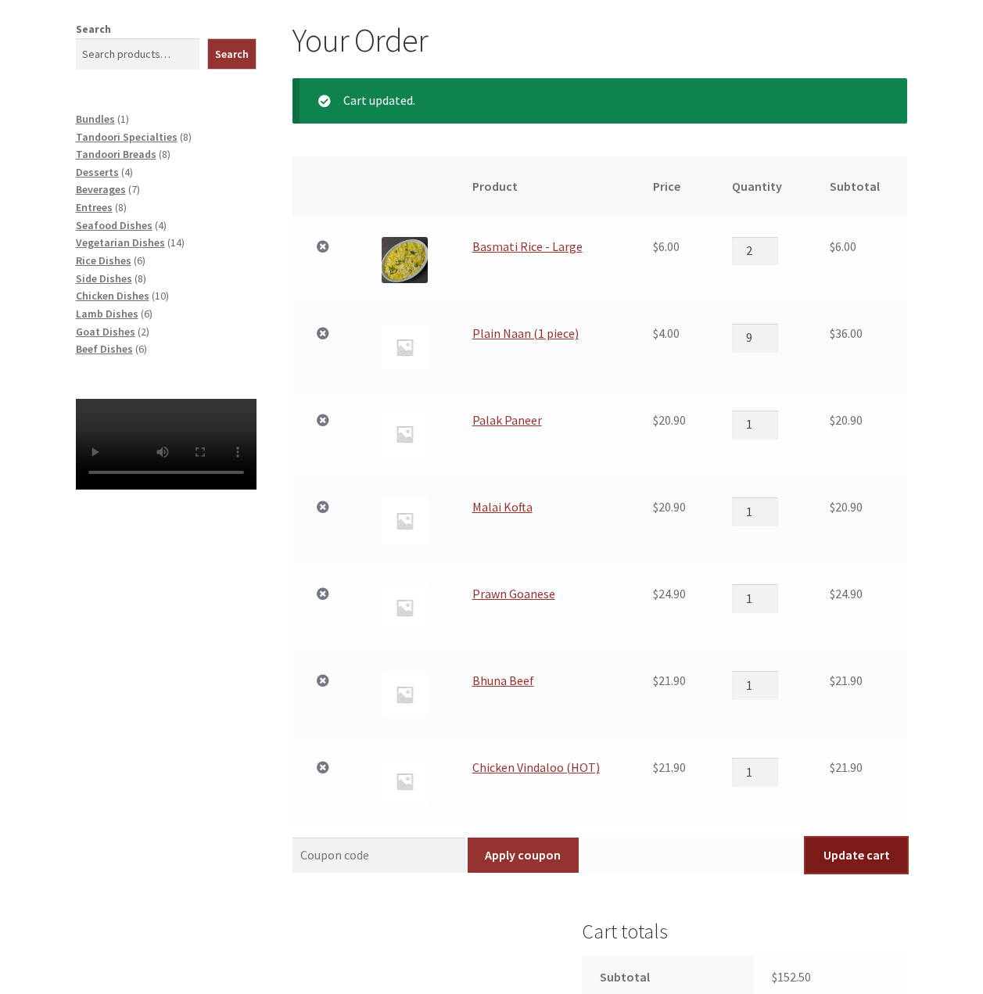
click at [874, 847] on button "Update cart" at bounding box center [857, 856] width 102 height 36
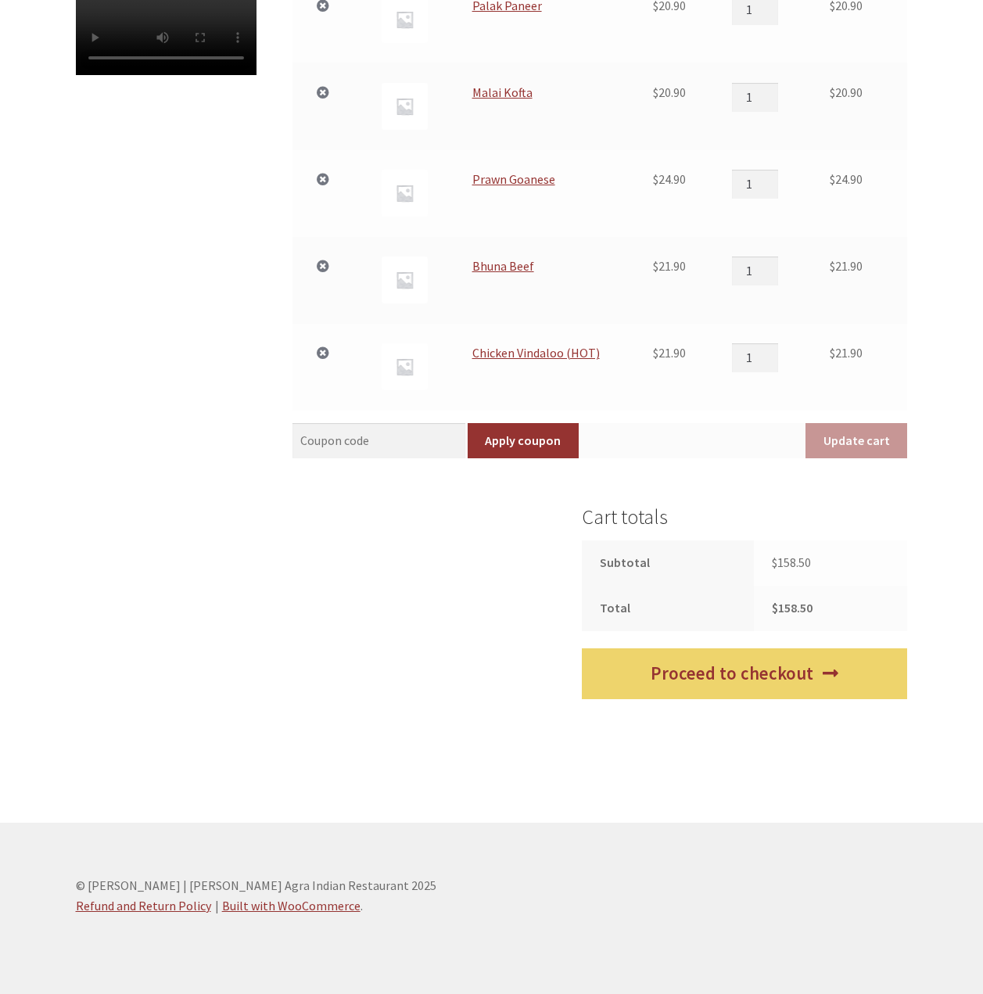
scroll to position [706, 0]
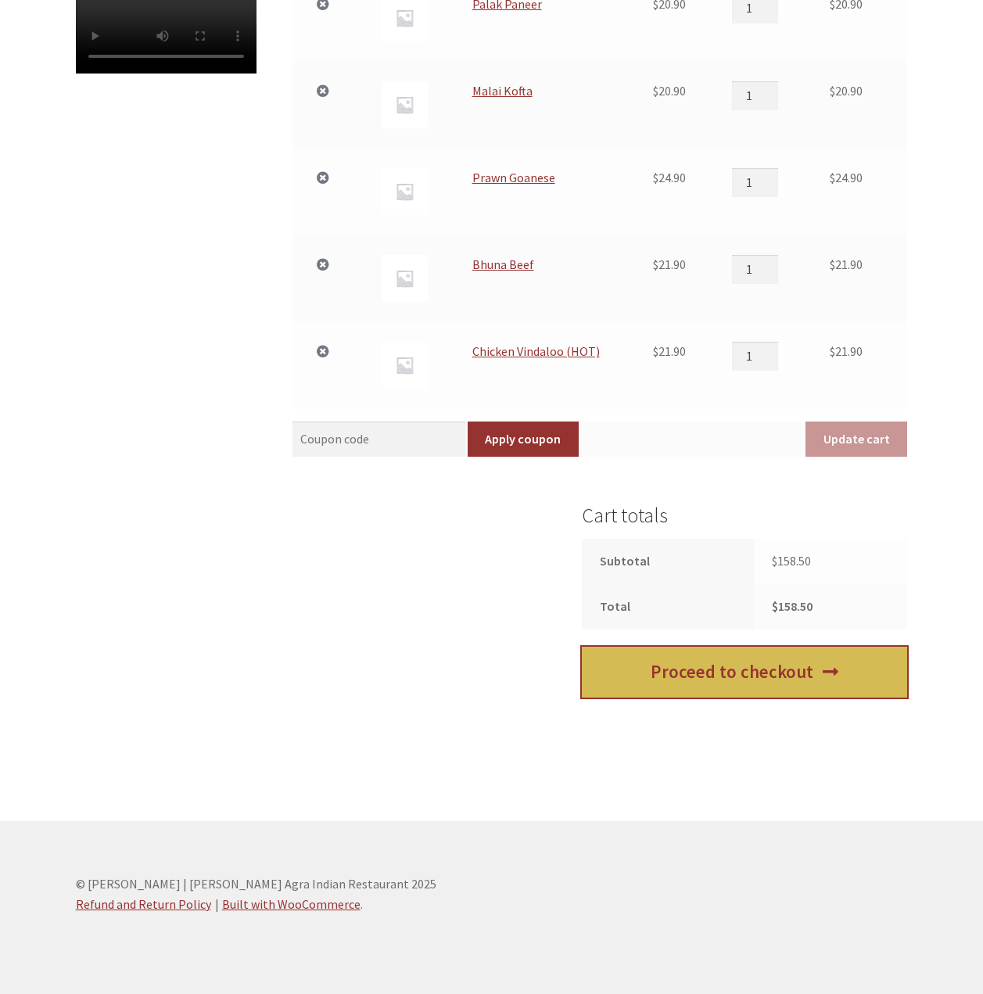
click at [781, 670] on link "Proceed to checkout" at bounding box center [744, 672] width 325 height 51
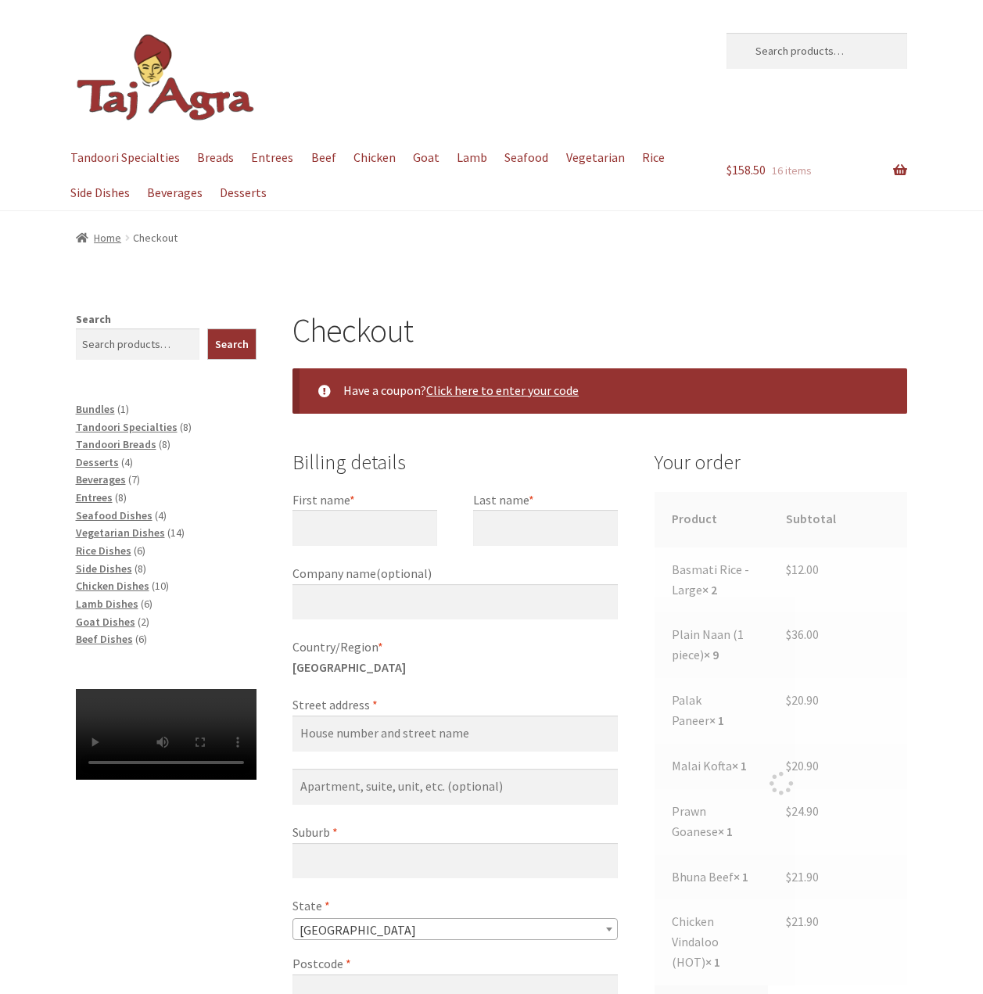
select select "ACT"
click at [377, 522] on input "First name *" at bounding box center [365, 528] width 145 height 36
type input "Jesse"
type input "A Graham"
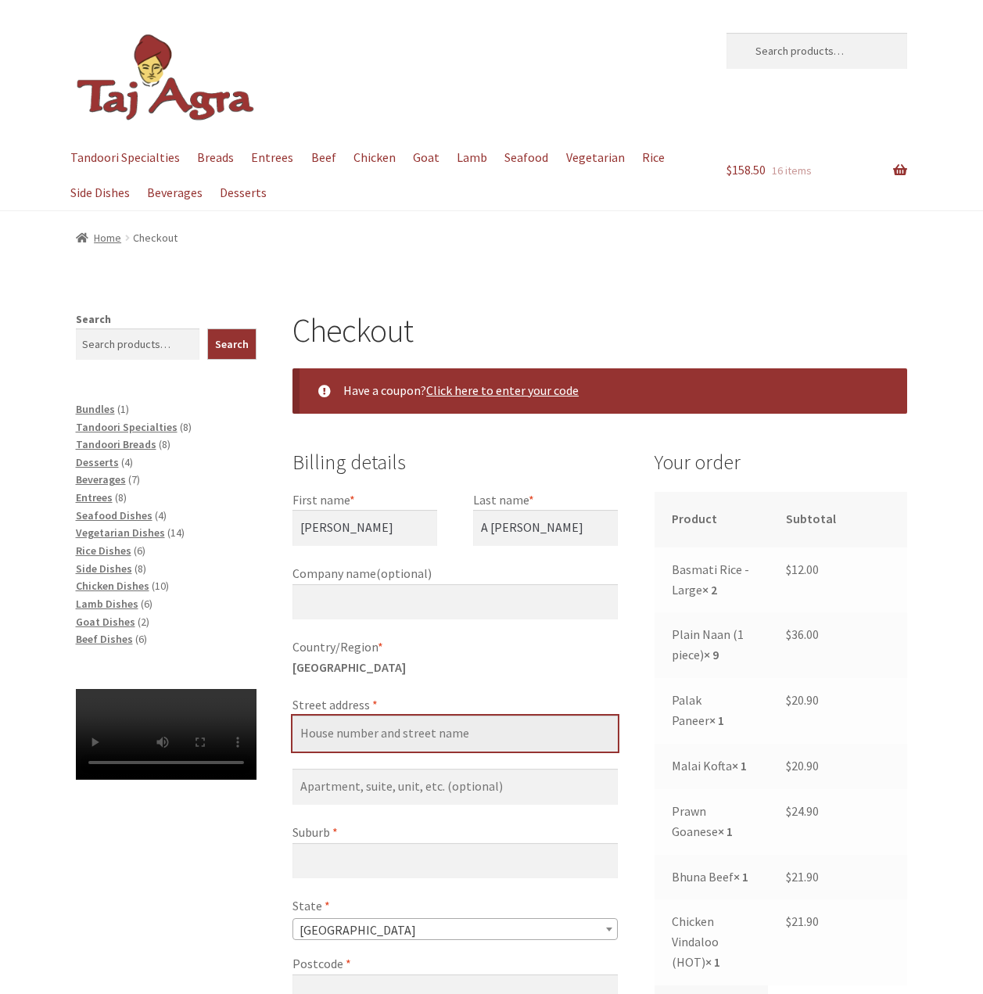
type input "[STREET_ADDRESS]"
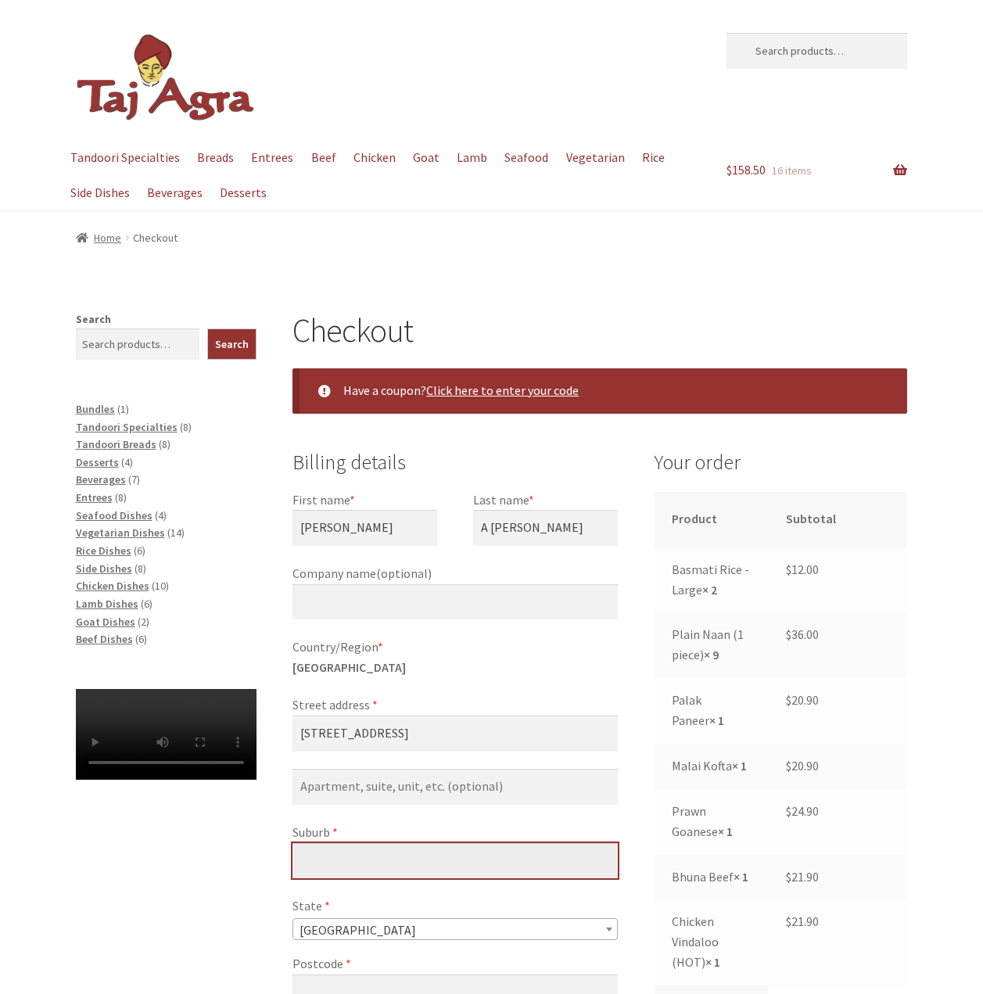
type input "HACKETT"
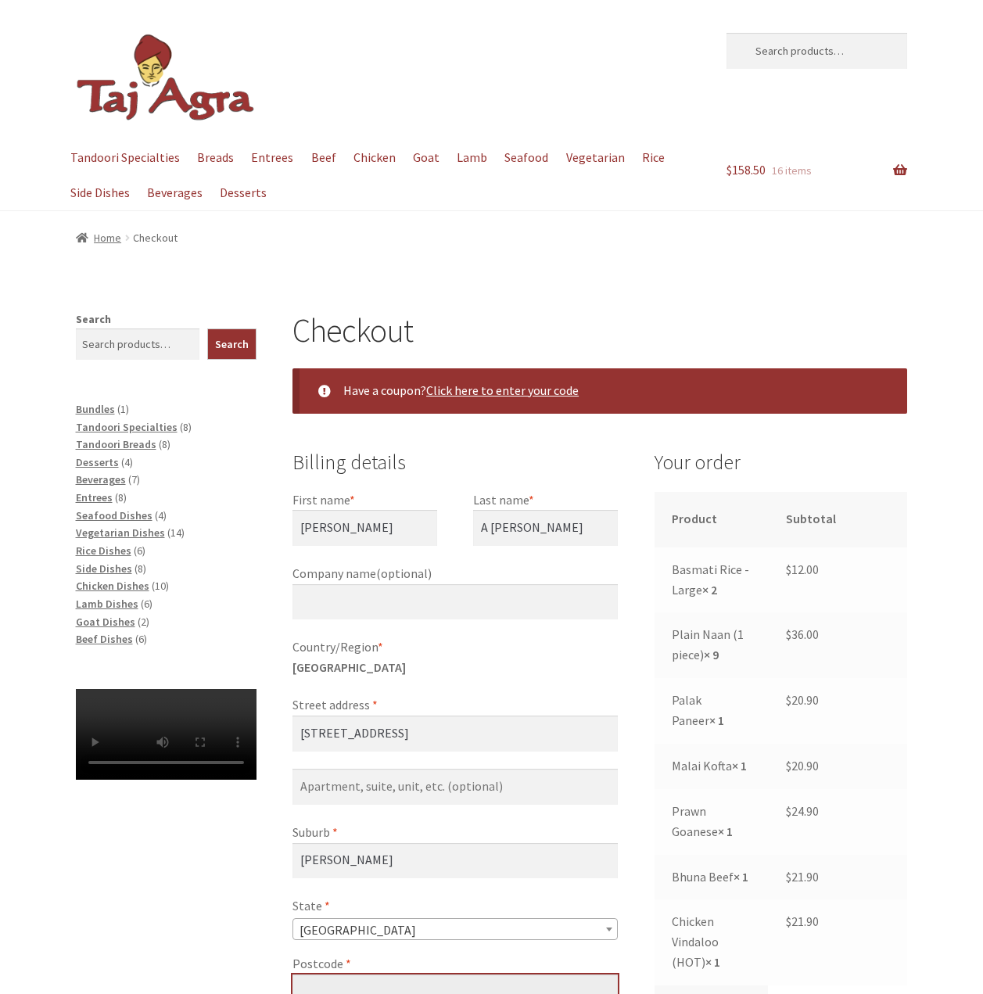
type input "2602"
type input "[PHONE_NUMBER]"
type input "[EMAIL_ADDRESS][DOMAIN_NAME]"
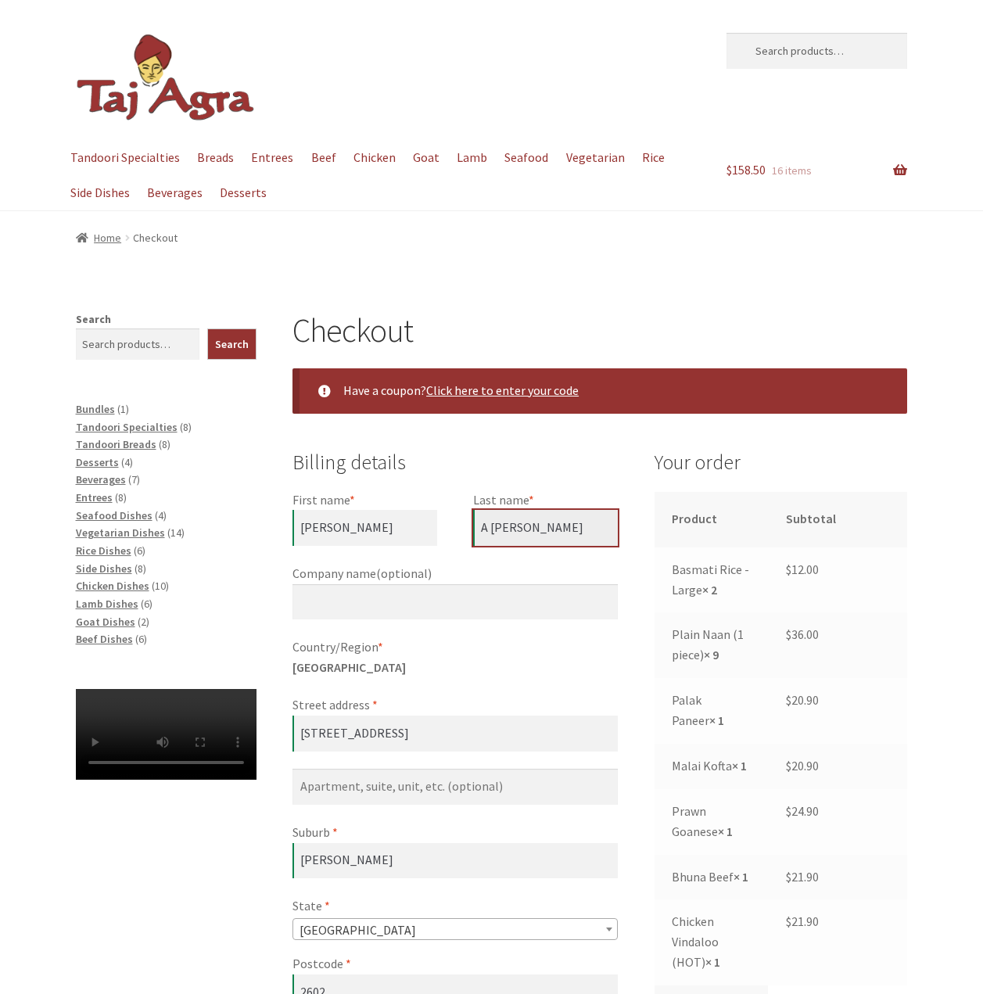
click at [488, 523] on input "A Graham" at bounding box center [545, 528] width 145 height 36
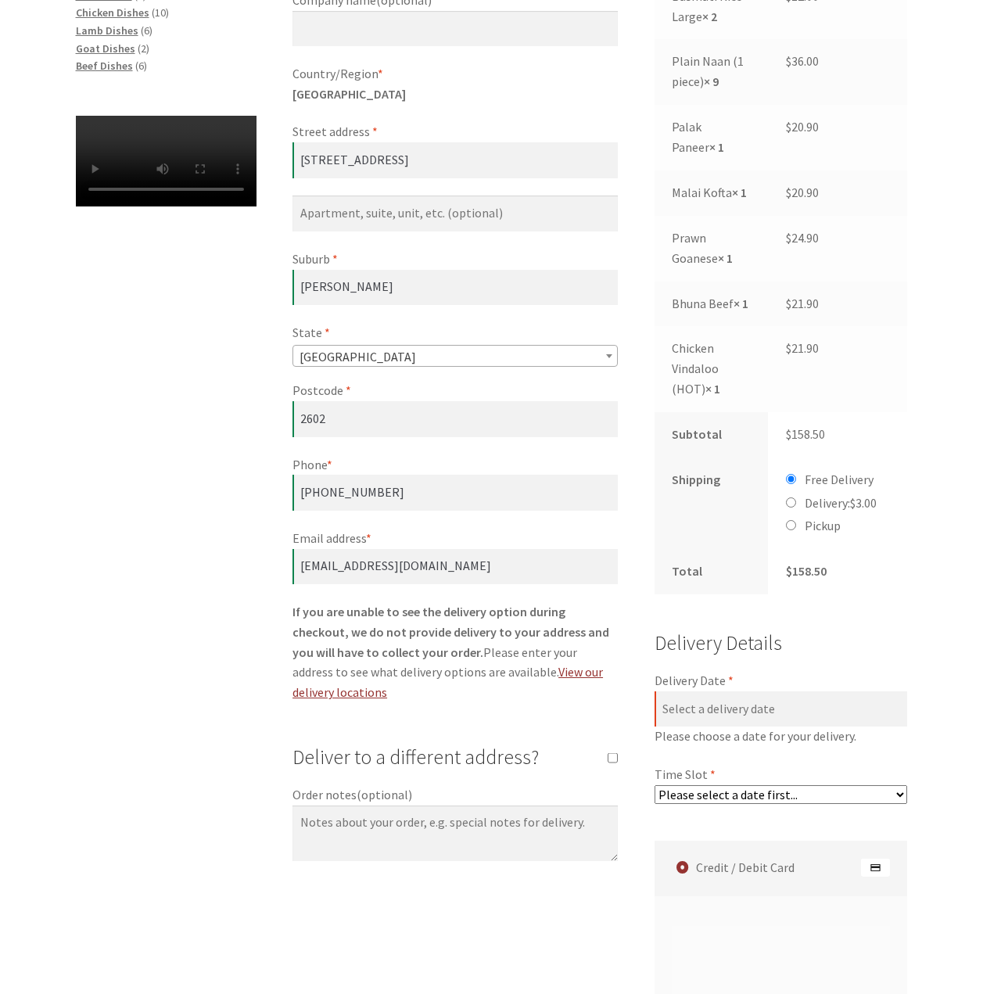
scroll to position [626, 0]
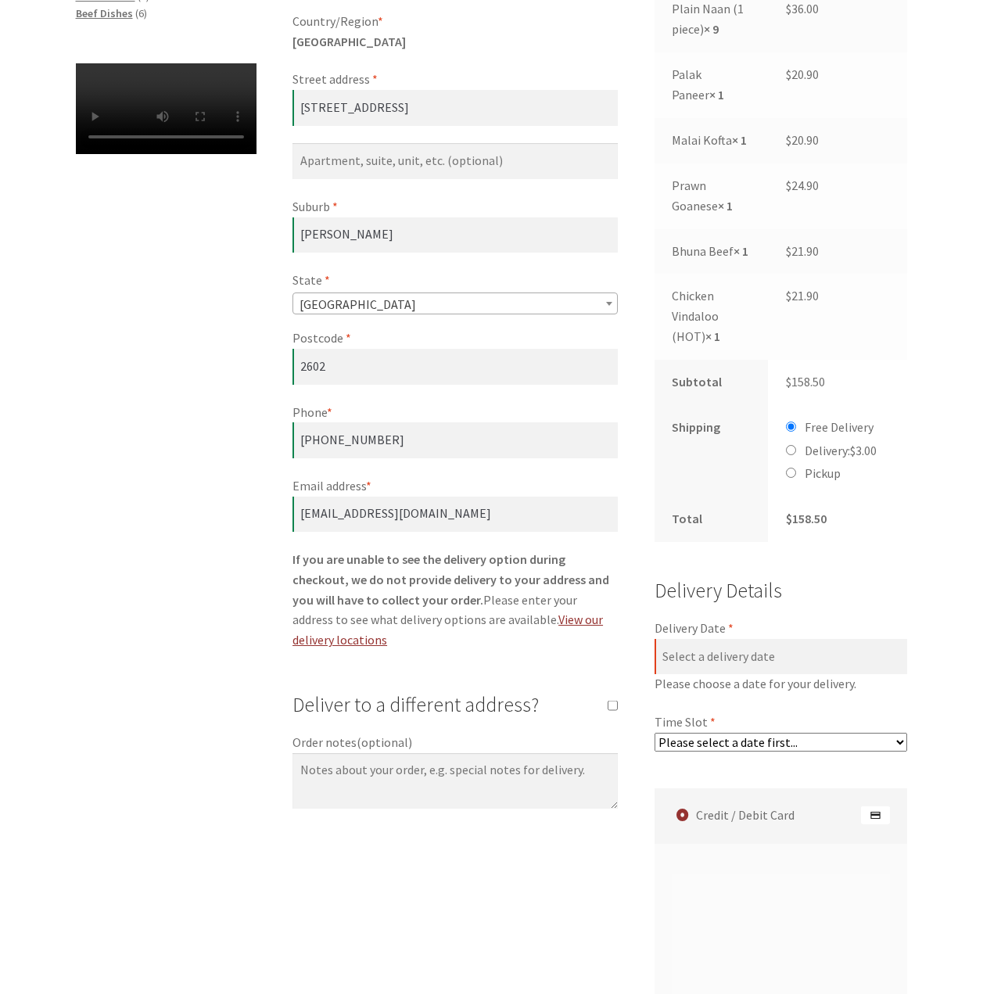
type input "Graham"
click at [747, 752] on select "Please select a date first..." at bounding box center [781, 742] width 253 height 19
click at [866, 752] on select "Please select a date first..." at bounding box center [781, 742] width 253 height 19
click at [777, 675] on input "Delivery Date *" at bounding box center [781, 657] width 253 height 36
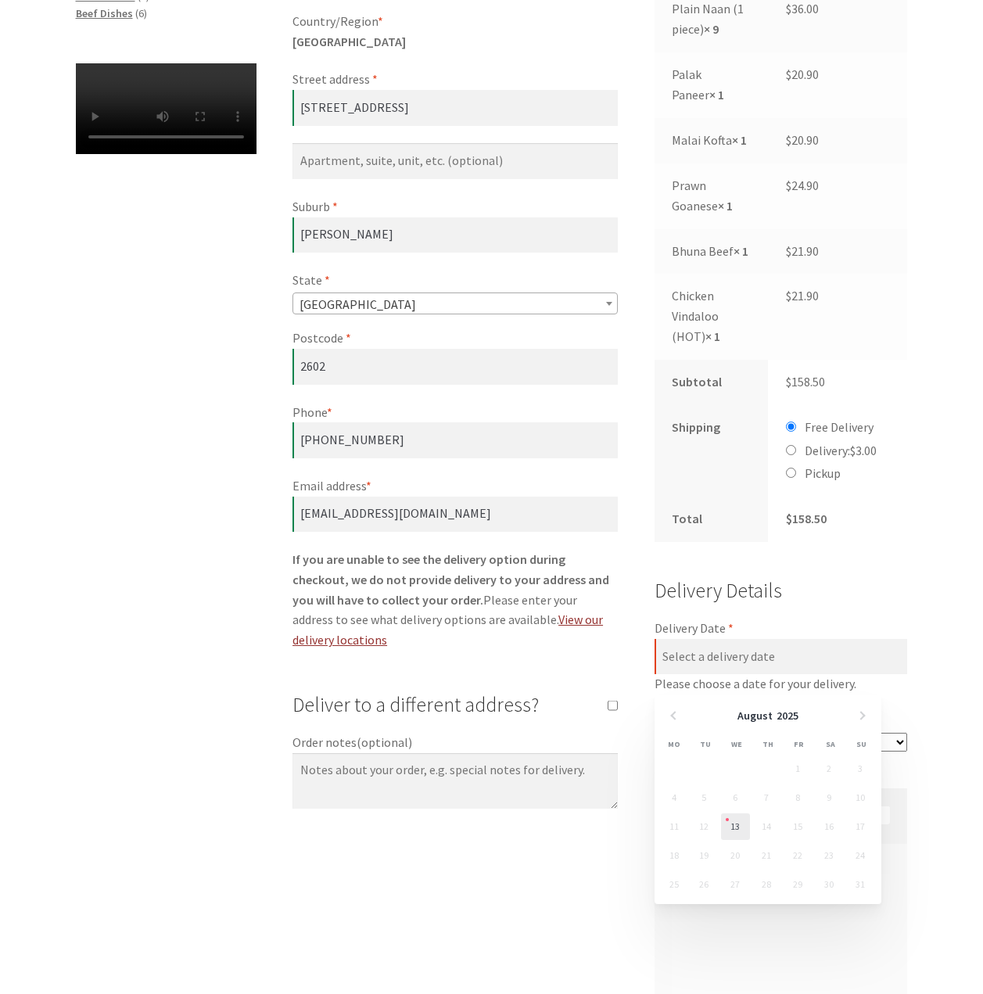
click at [737, 824] on link "13" at bounding box center [735, 826] width 29 height 27
type input "[DATE]"
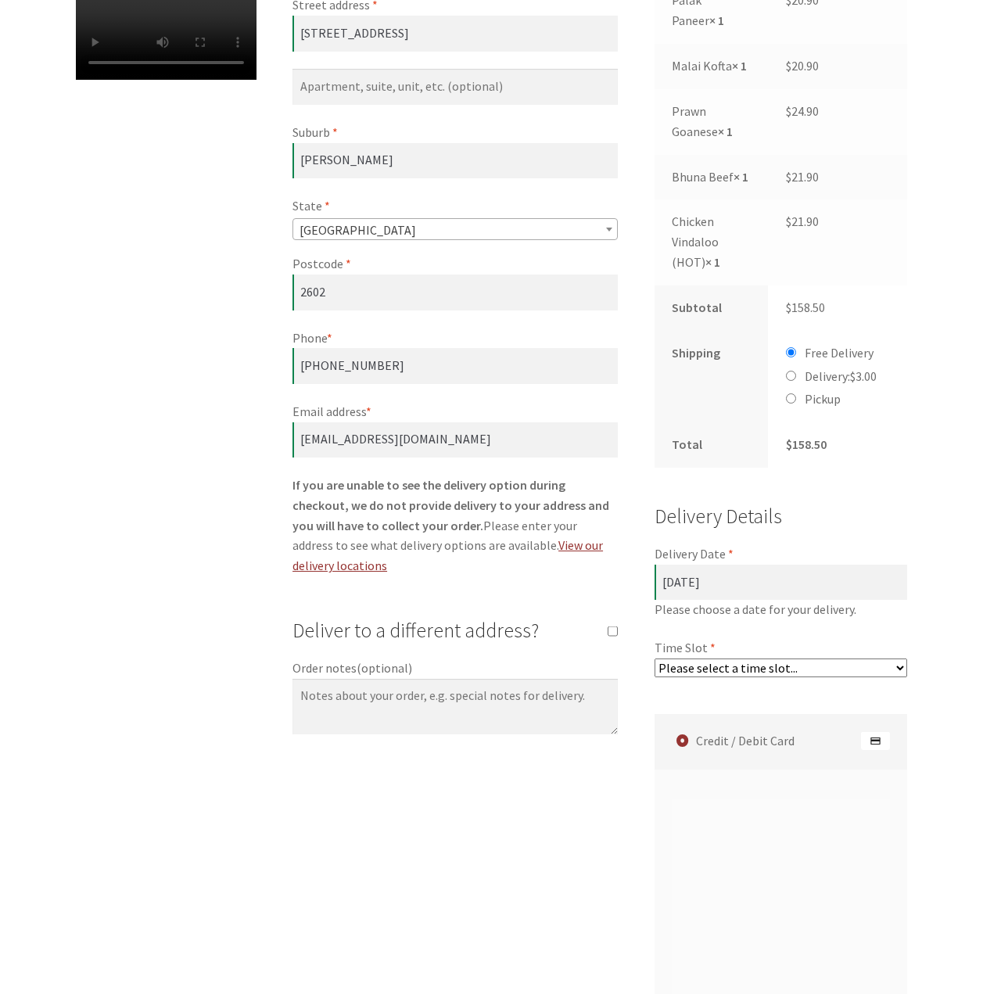
scroll to position [704, 0]
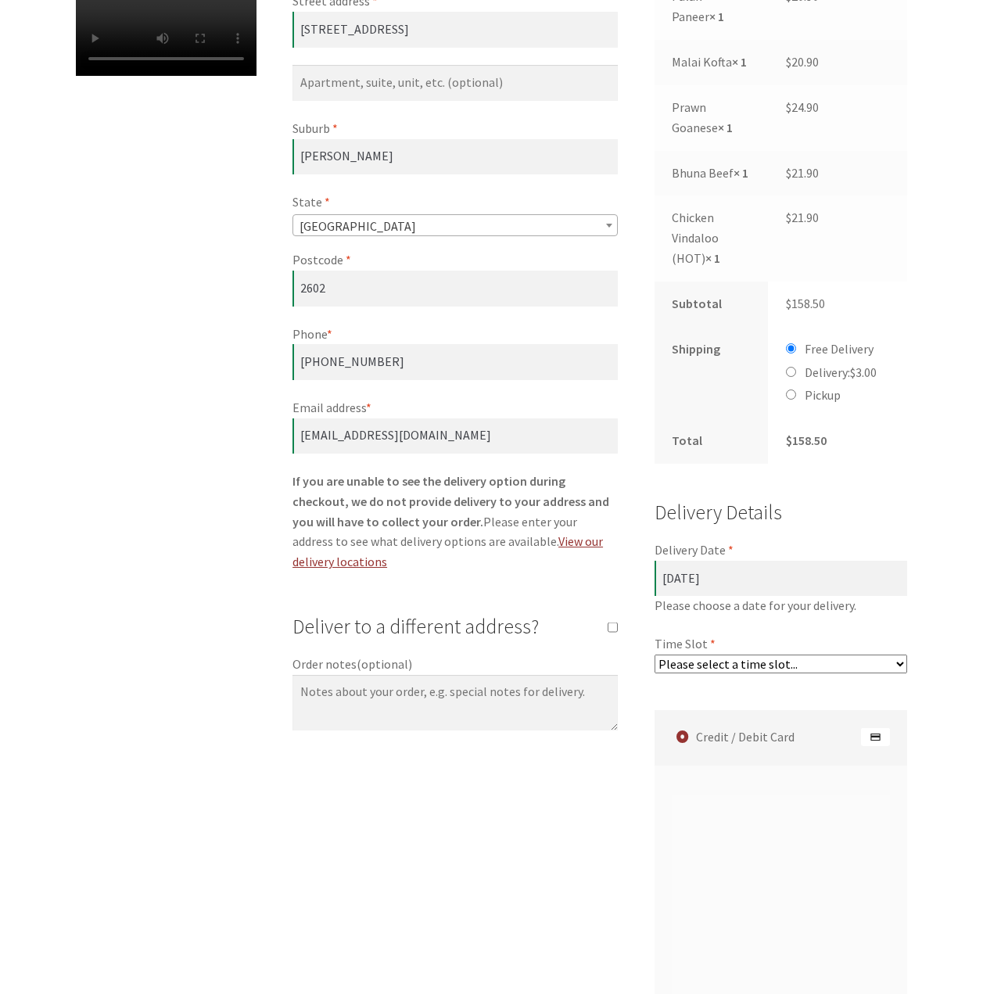
click at [792, 673] on select "Please select a time slot... 05:55 PM - 06:25 PM 06:25 PM - 06:55 PM 06:55 PM -…" at bounding box center [781, 664] width 253 height 19
select select "60c2ef62db861/2|0.00"
click at [655, 673] on select "Please select a time slot... 05:55 PM - 06:25 PM 06:25 PM - 06:55 PM 06:55 PM -…" at bounding box center [781, 664] width 253 height 19
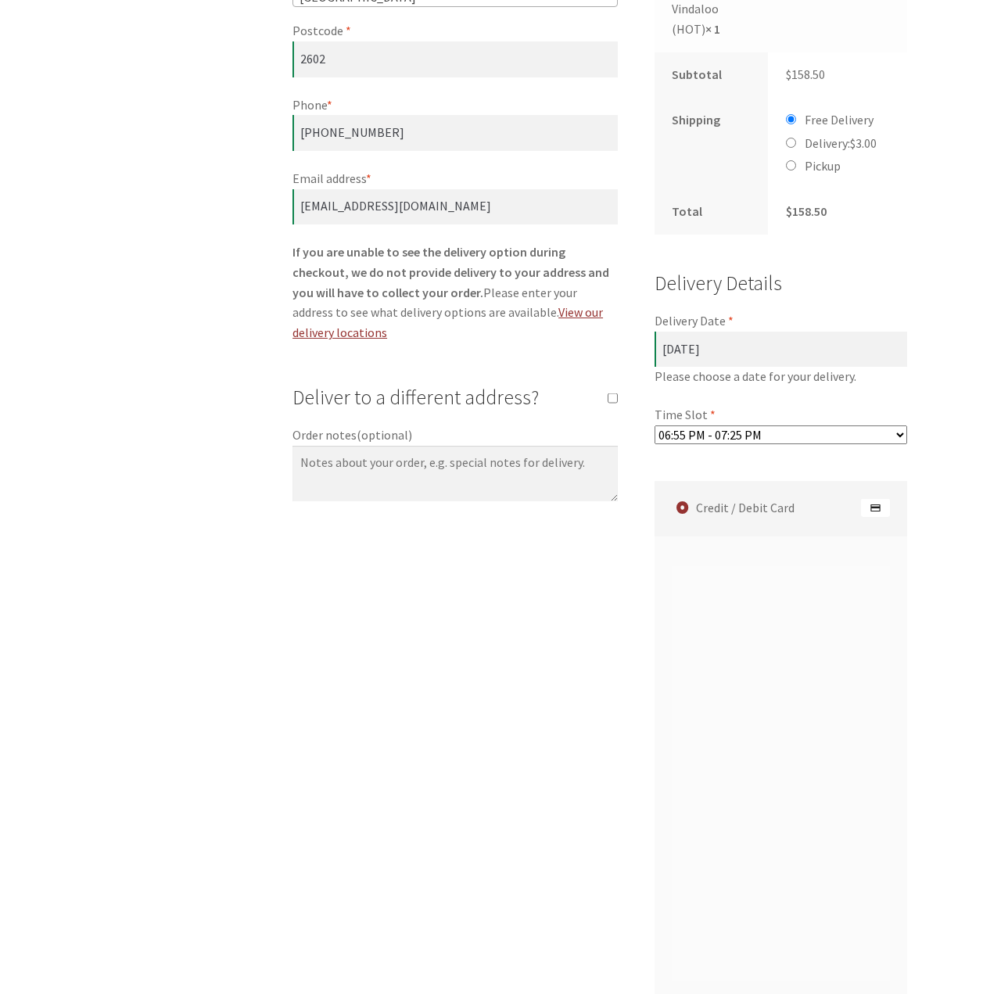
scroll to position [939, 0]
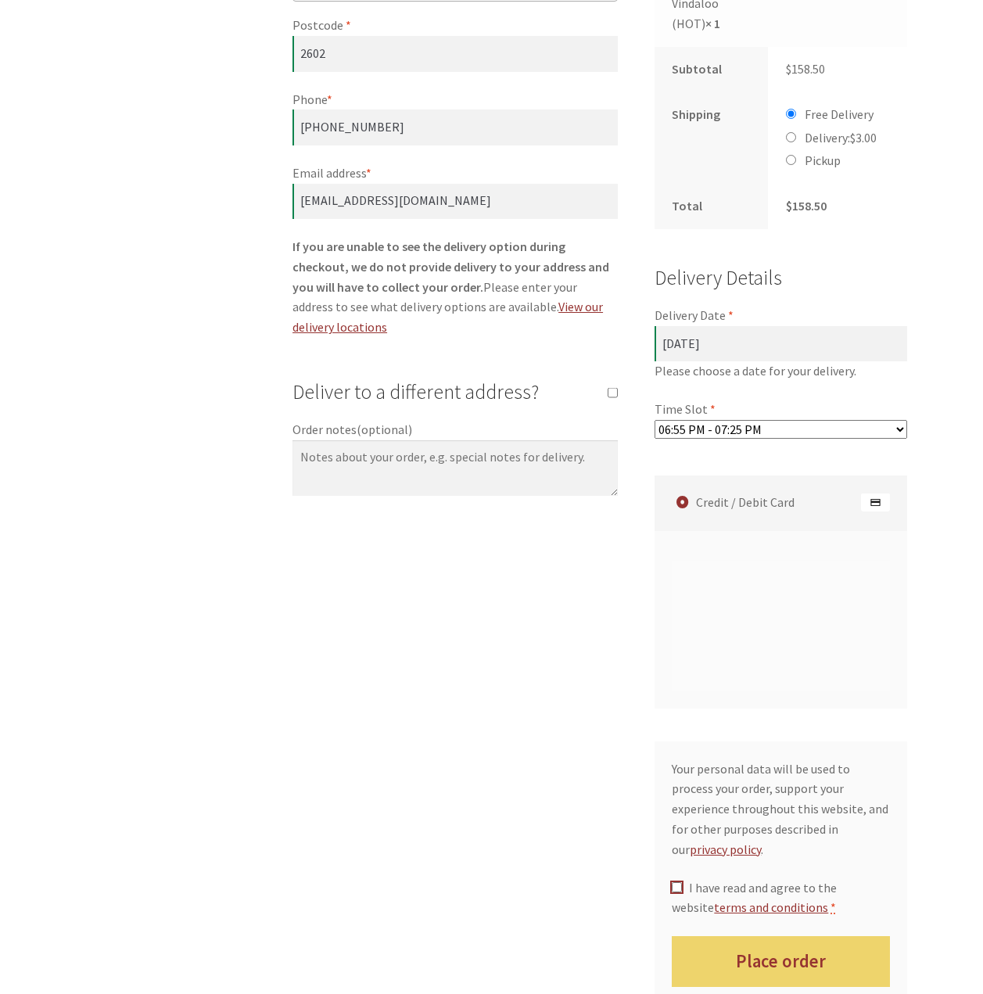
click at [678, 887] on input "I have read and agree to the website terms and conditions *" at bounding box center [677, 887] width 10 height 10
checkbox input "true"
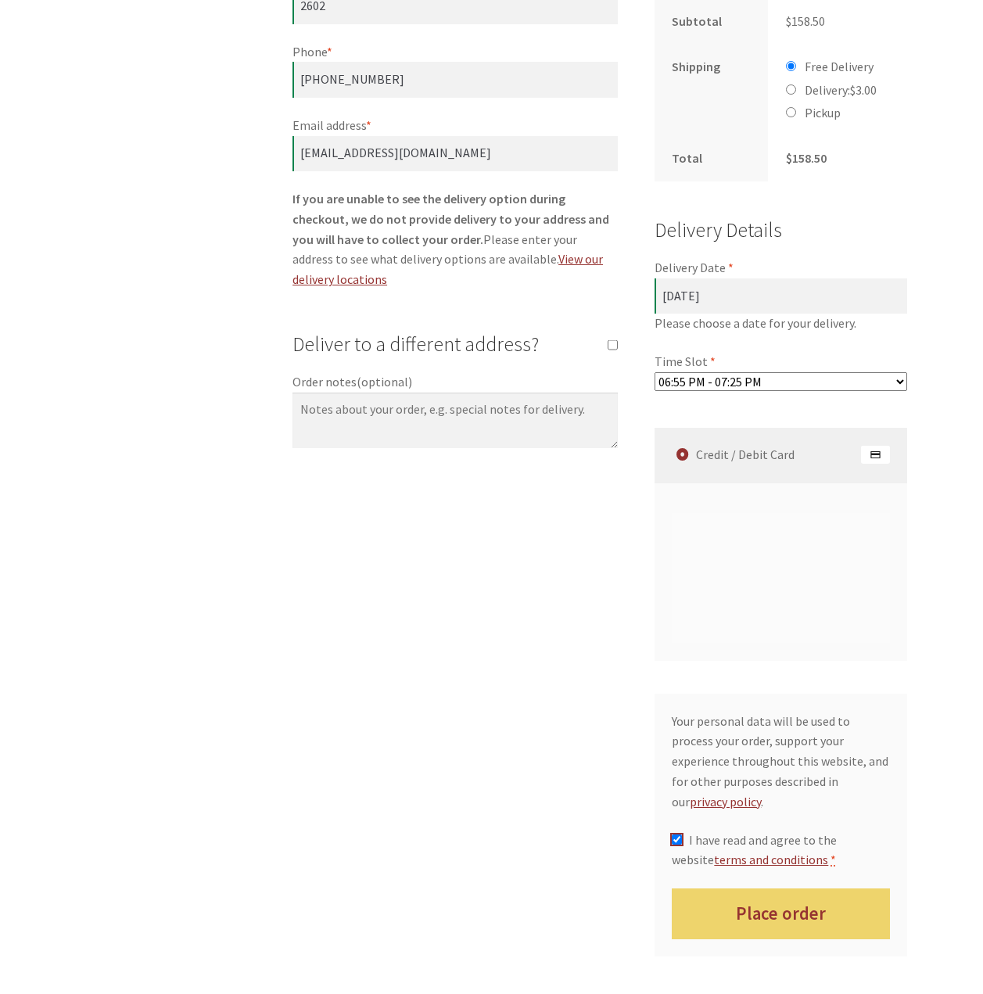
scroll to position [1095, 0]
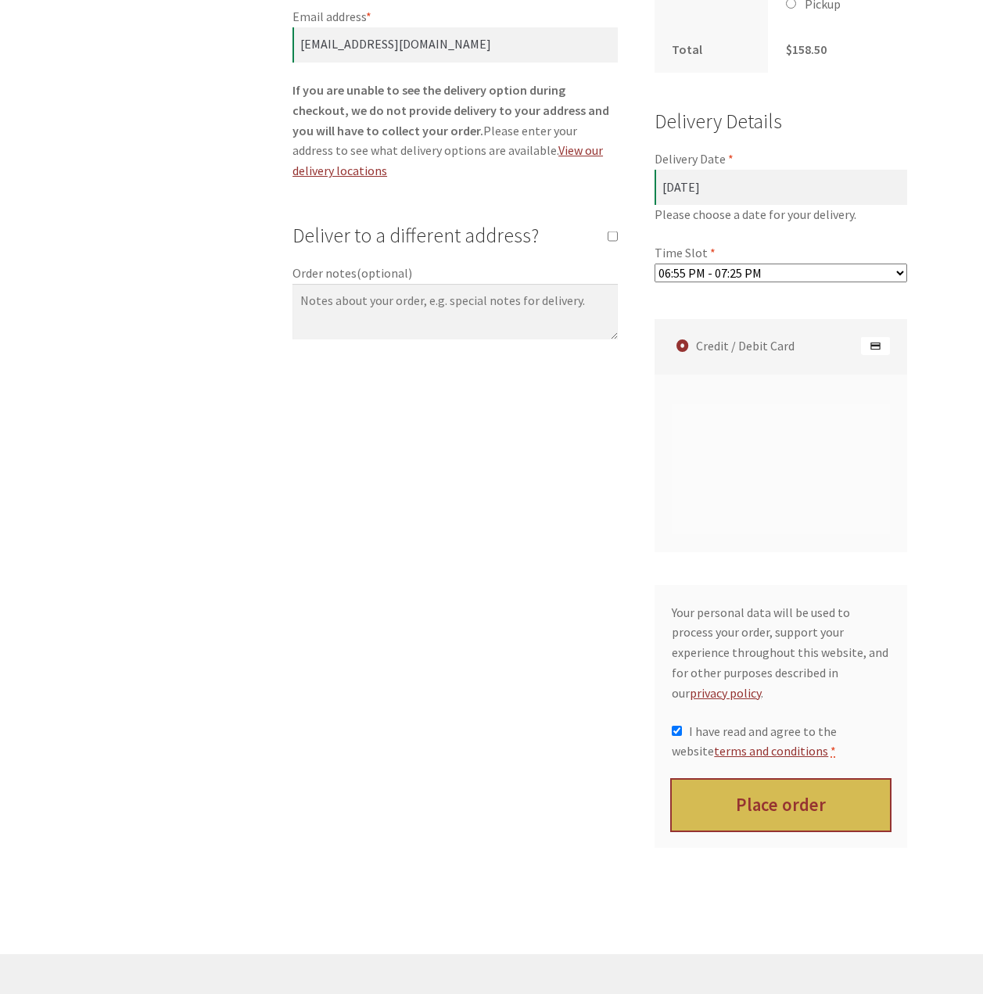
click at [774, 805] on button "Place order" at bounding box center [781, 805] width 218 height 51
